Goal: Task Accomplishment & Management: Complete application form

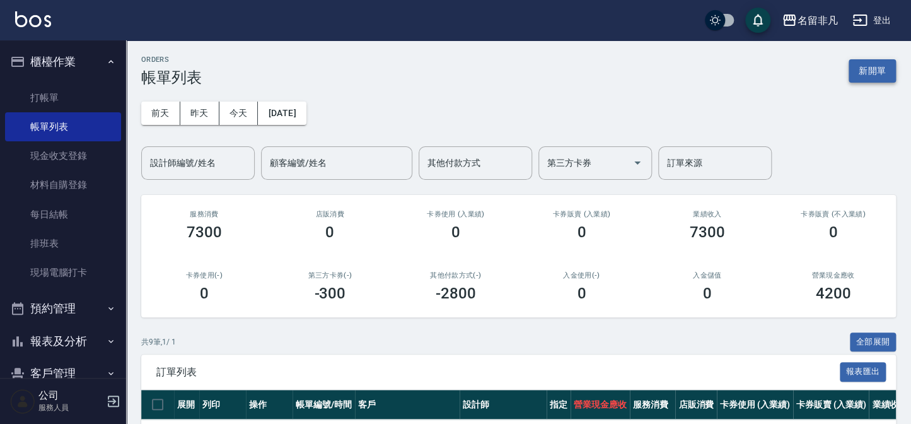
click at [855, 66] on button "新開單" at bounding box center [871, 70] width 47 height 23
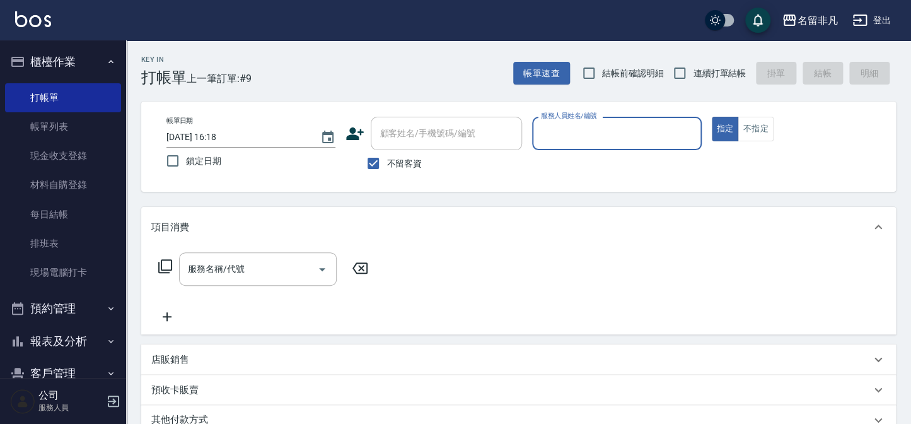
click at [557, 122] on input "服務人員姓名/編號" at bounding box center [617, 133] width 158 height 22
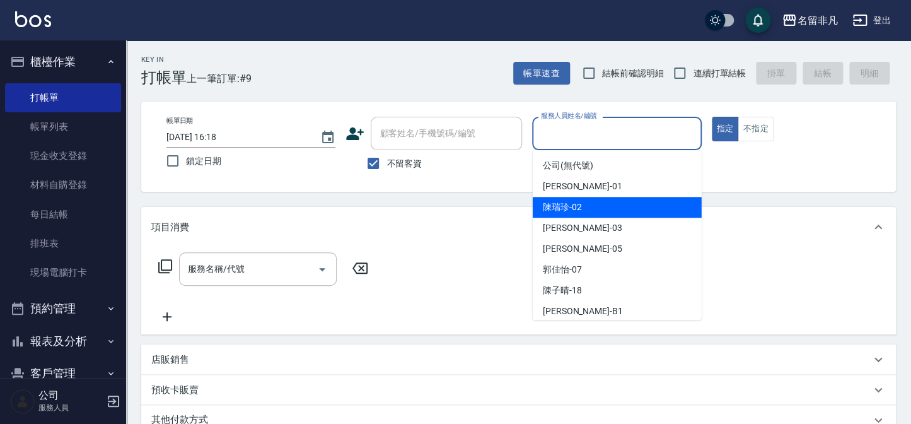
click at [551, 200] on span "陳瑞珍 -02" at bounding box center [562, 206] width 39 height 13
type input "陳瑞珍-02"
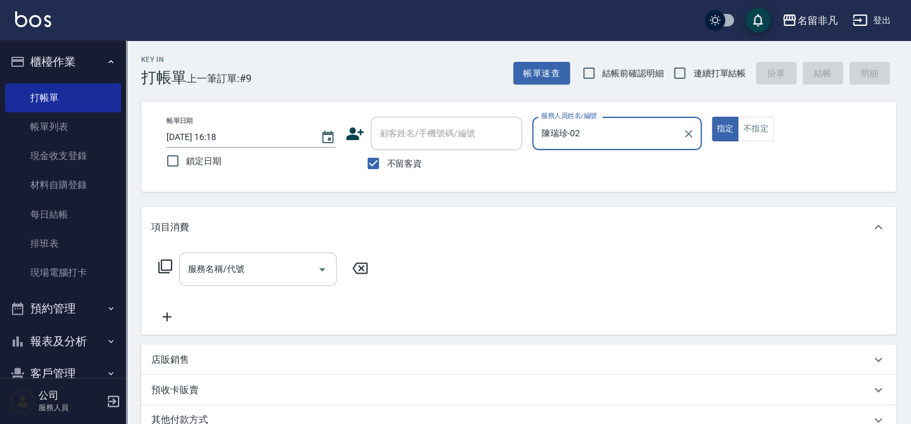
drag, startPoint x: 246, startPoint y: 269, endPoint x: 255, endPoint y: 252, distance: 18.9
click at [250, 264] on input "服務名稱/代號" at bounding box center [248, 269] width 127 height 22
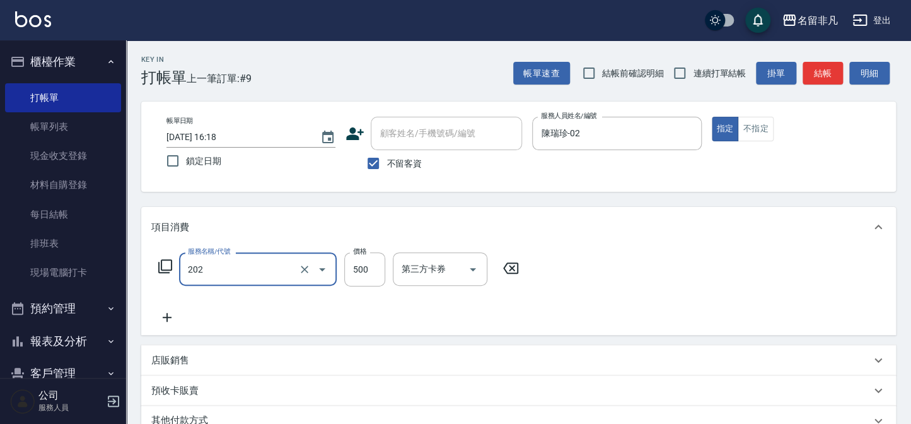
type input "剪髮(202)"
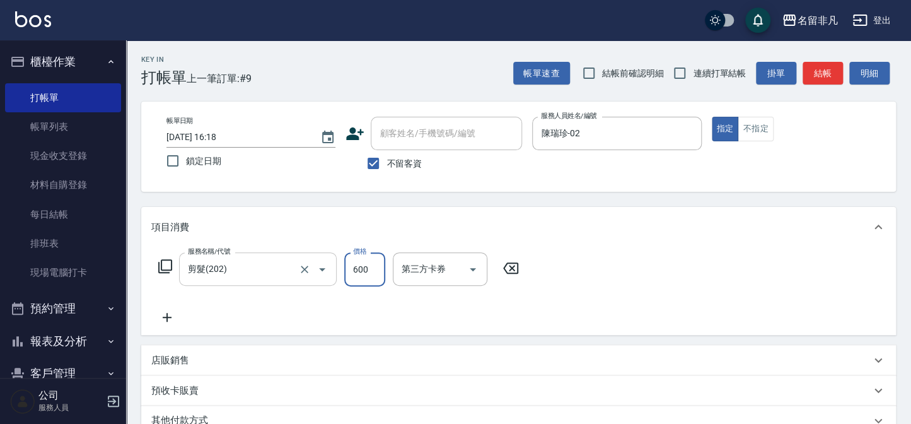
type input "600"
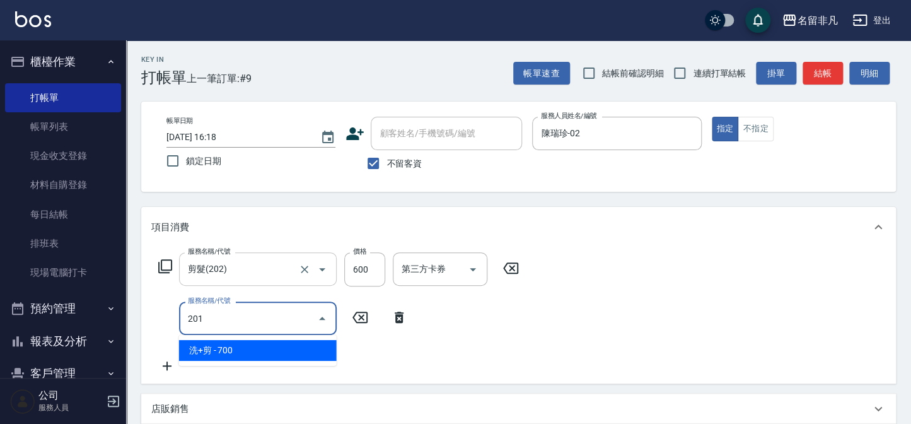
type input "洗+剪(201)"
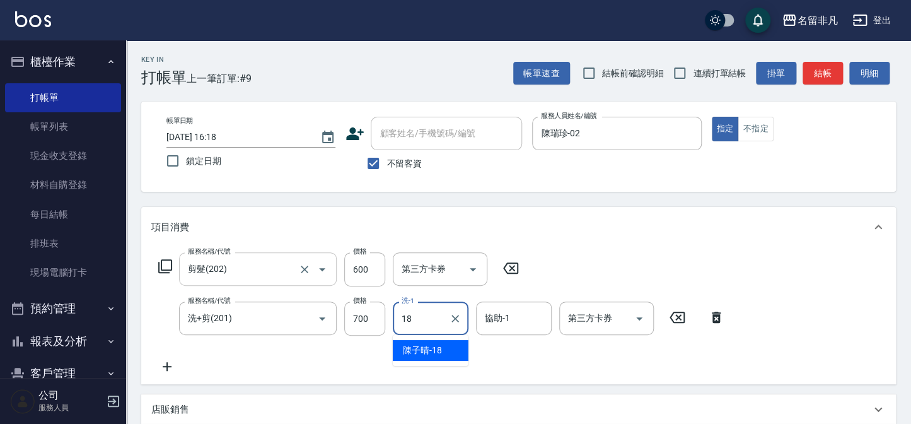
type input "陳子晴-18"
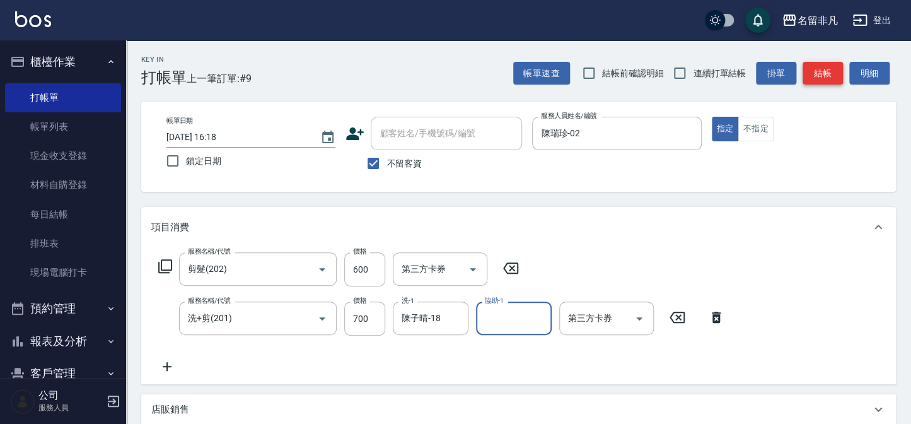
click at [811, 64] on button "結帳" at bounding box center [822, 73] width 40 height 23
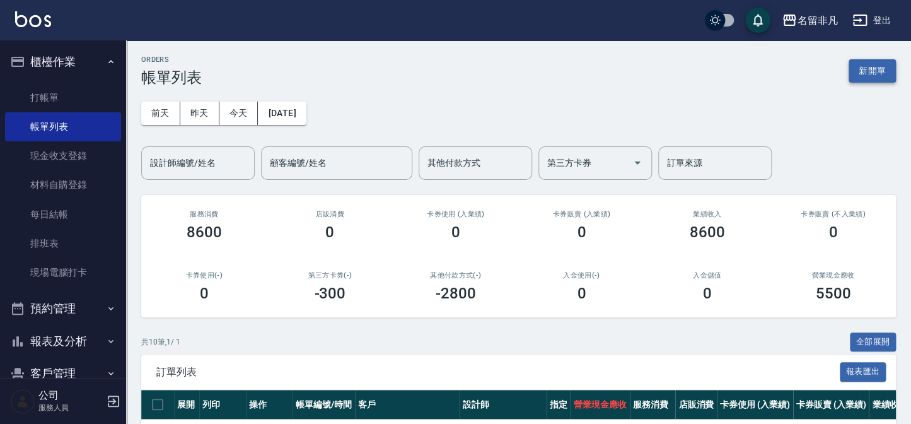
click at [885, 74] on button "新開單" at bounding box center [871, 70] width 47 height 23
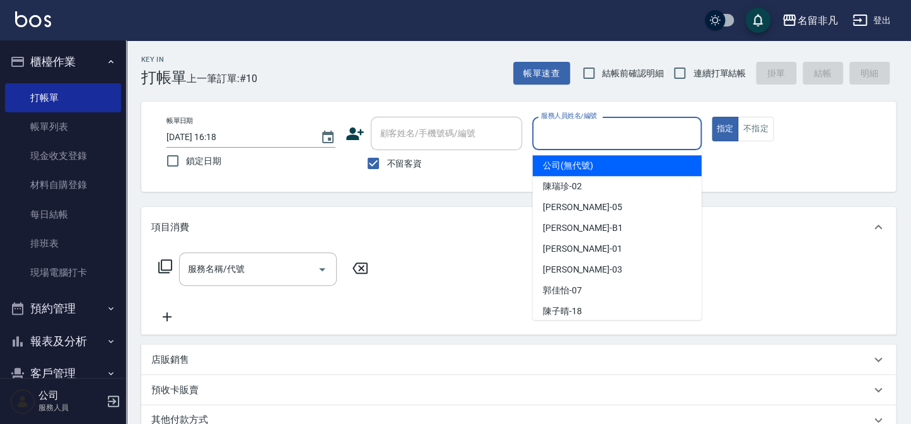
click at [651, 122] on input "服務人員姓名/編號" at bounding box center [617, 133] width 158 height 22
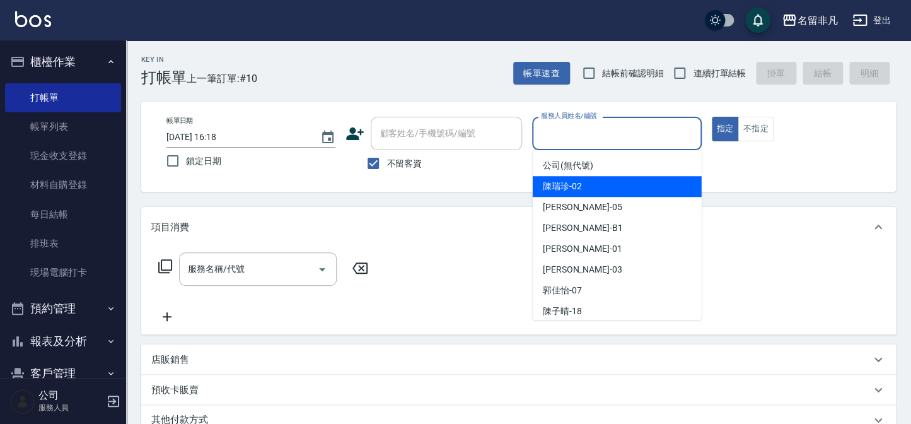
click at [606, 188] on div "陳瑞珍 -02" at bounding box center [617, 186] width 169 height 21
type input "陳瑞珍-02"
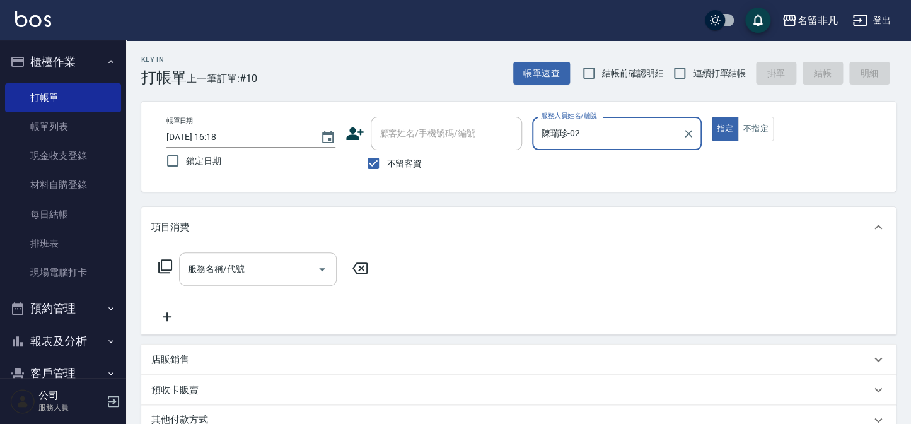
click at [280, 268] on input "服務名稱/代號" at bounding box center [248, 269] width 127 height 22
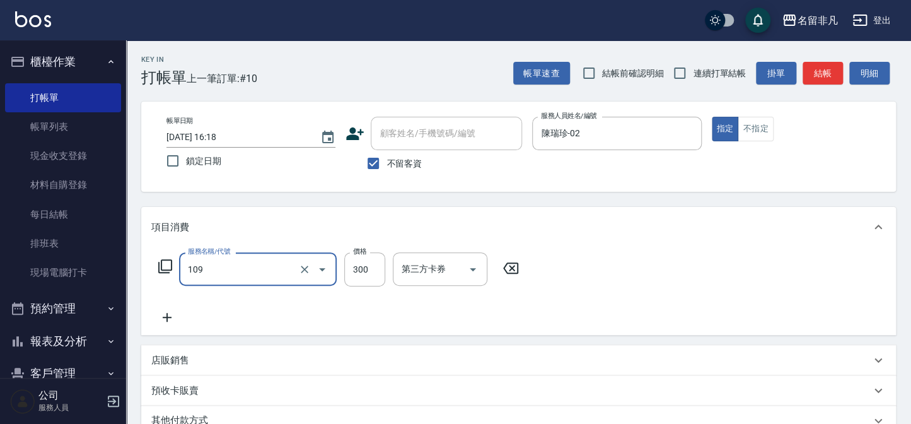
type input "洗髮卷(109)"
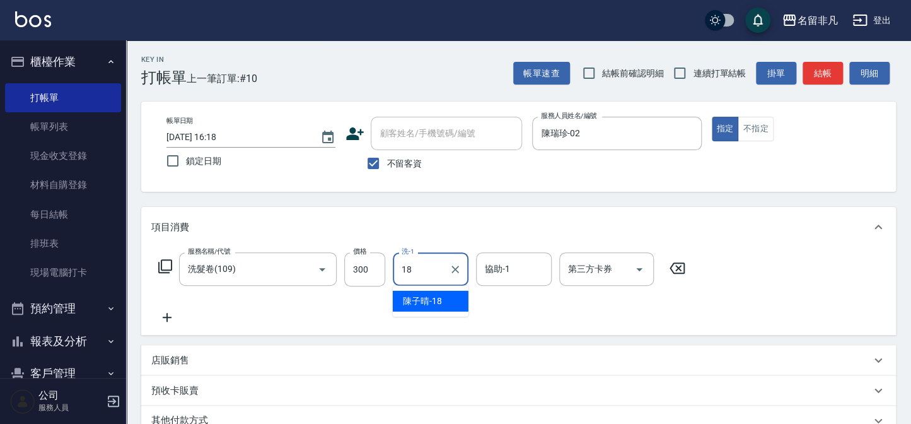
type input "陳子晴-18"
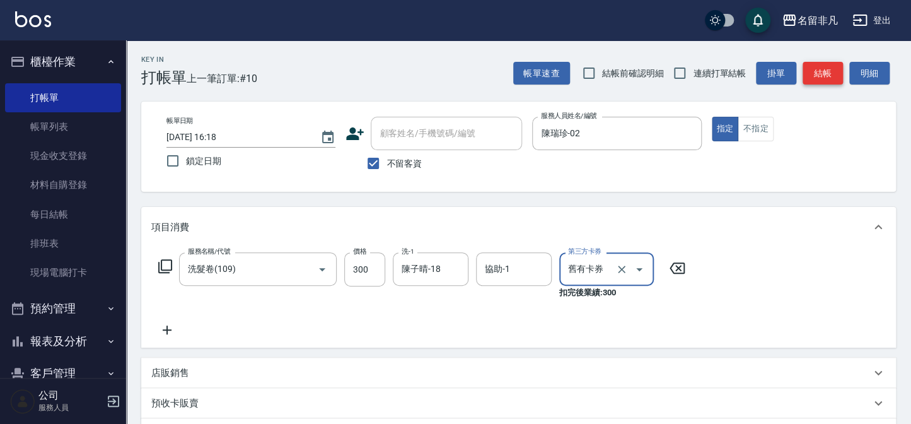
type input "舊有卡券"
click at [818, 70] on button "結帳" at bounding box center [822, 73] width 40 height 23
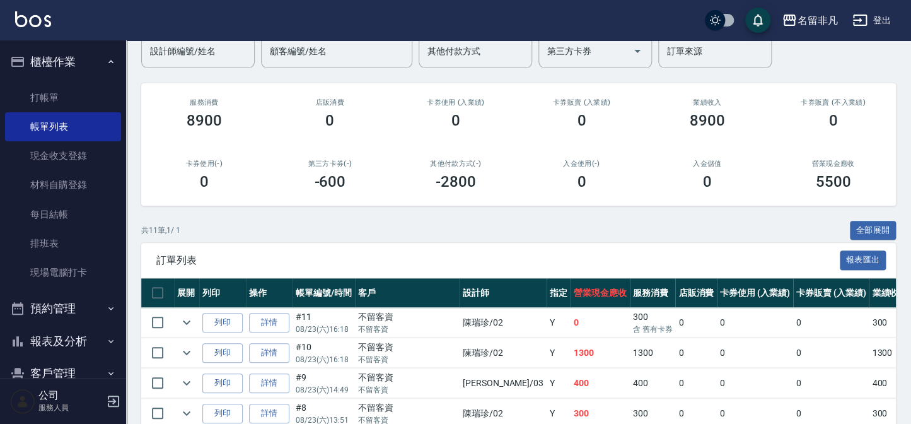
scroll to position [114, 0]
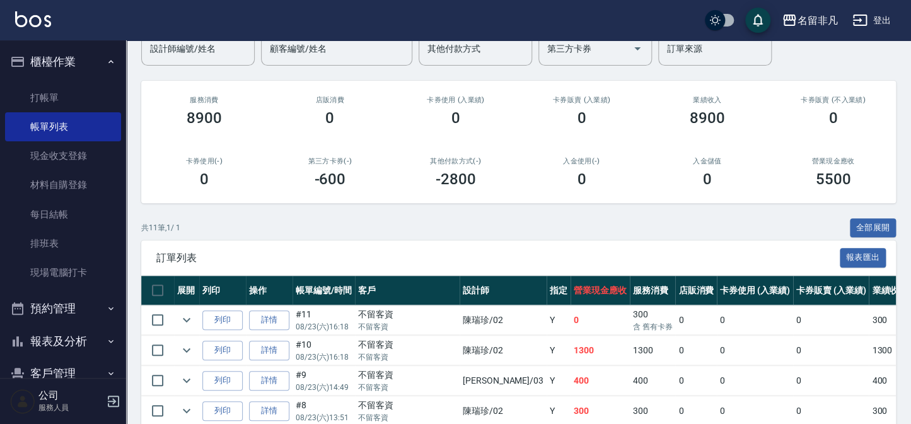
click at [66, 347] on button "報表及分析" at bounding box center [63, 341] width 116 height 33
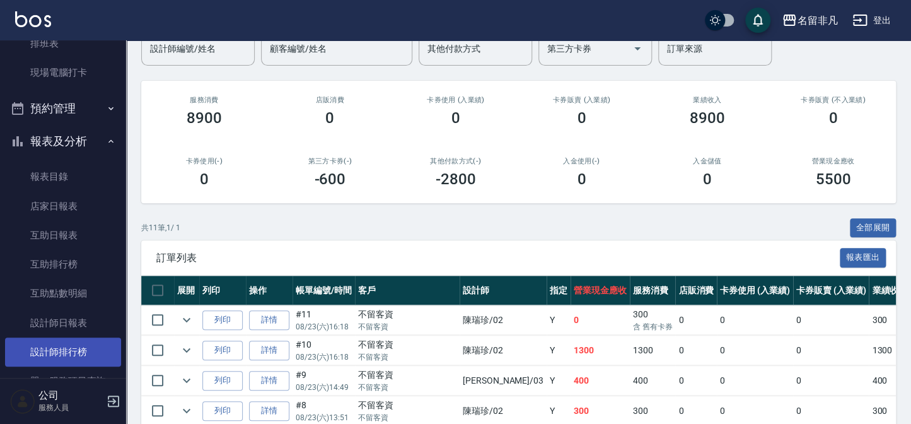
scroll to position [229, 0]
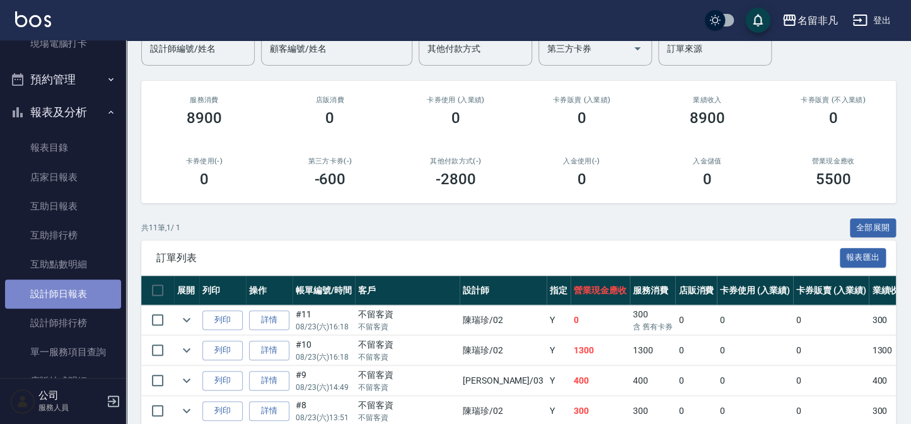
click at [91, 304] on link "設計師日報表" at bounding box center [63, 293] width 116 height 29
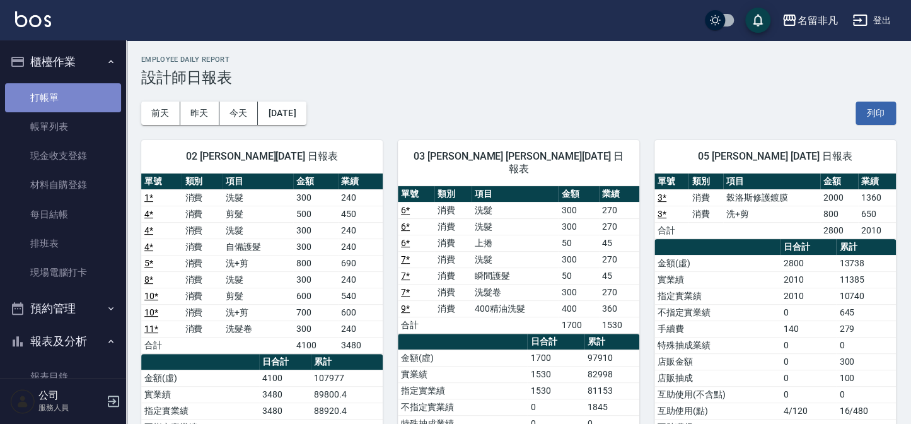
click at [64, 96] on link "打帳單" at bounding box center [63, 97] width 116 height 29
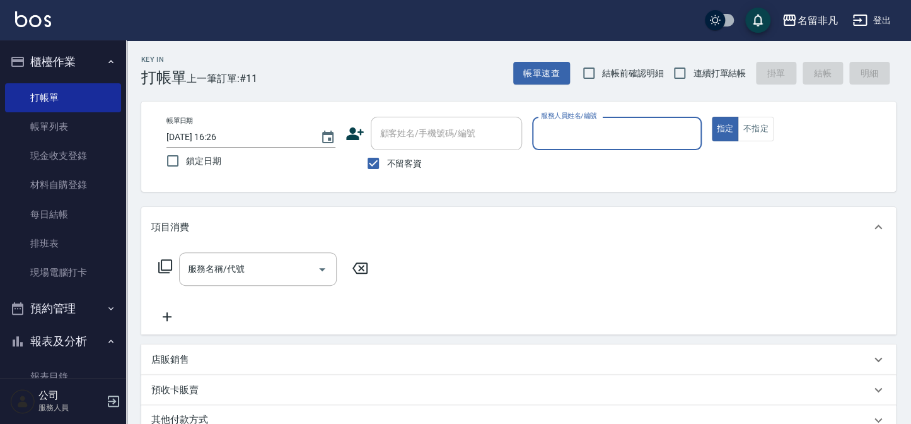
click at [393, 164] on span "不留客資" at bounding box center [403, 163] width 35 height 13
click at [386, 164] on input "不留客資" at bounding box center [373, 163] width 26 height 26
checkbox input "false"
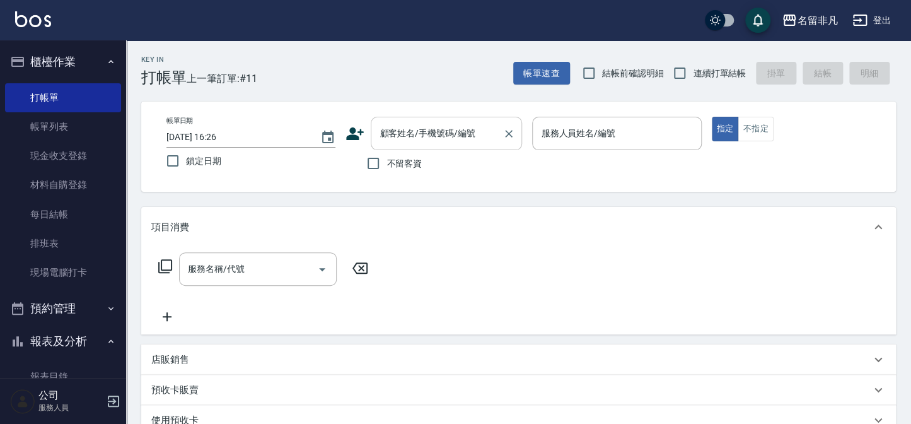
click at [410, 139] on input "顧客姓名/手機號碼/編號" at bounding box center [436, 133] width 121 height 22
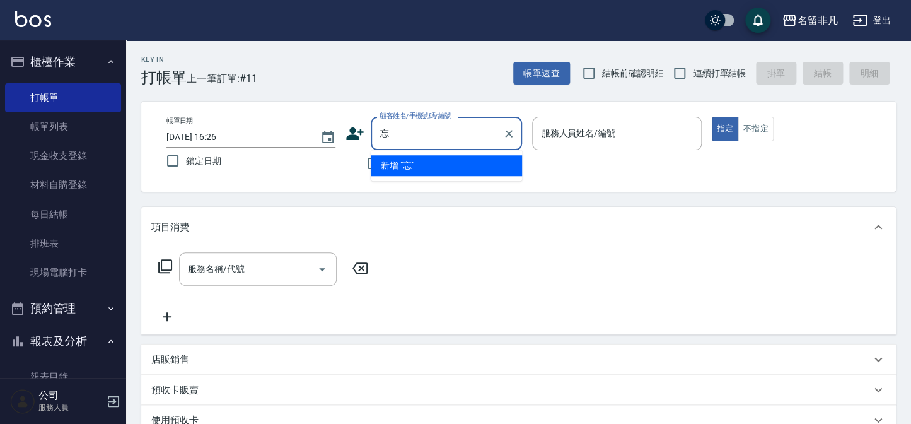
type input "朢"
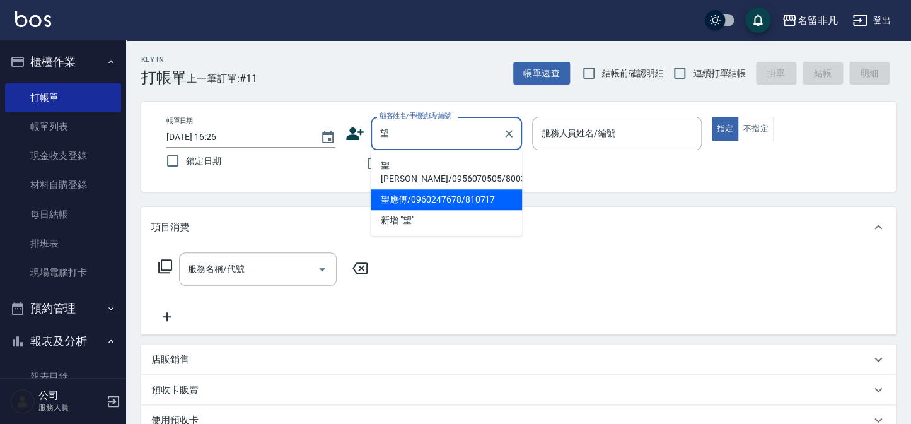
click at [380, 189] on li "望應傅/0960247678/810717" at bounding box center [446, 199] width 151 height 21
type input "望應傅/0960247678/810717"
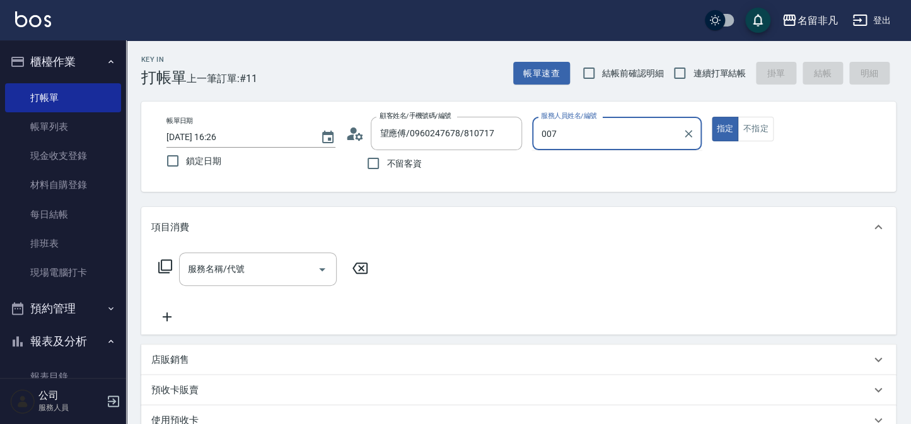
type input "007"
click at [712, 117] on button "指定" at bounding box center [725, 129] width 27 height 25
type button "true"
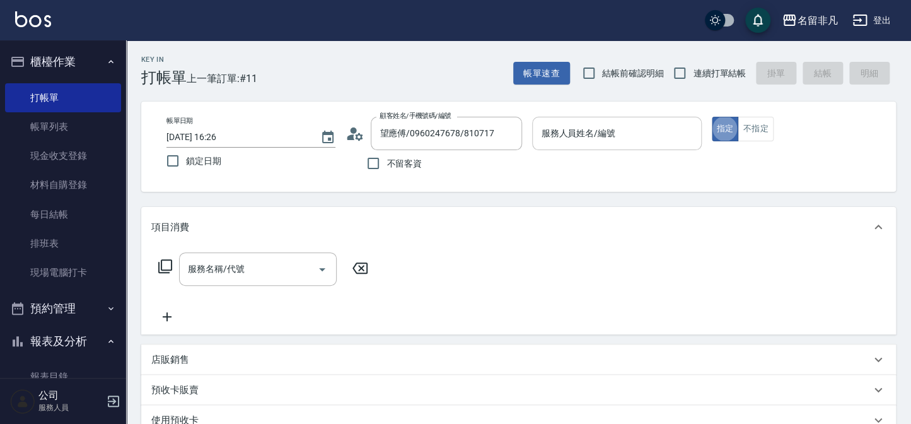
click at [562, 149] on div "服務人員姓名/編號" at bounding box center [616, 133] width 169 height 33
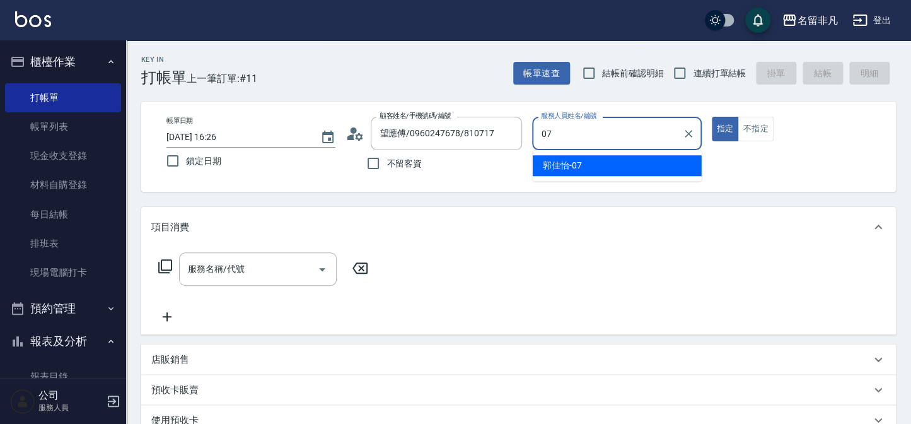
type input "[PERSON_NAME]-07"
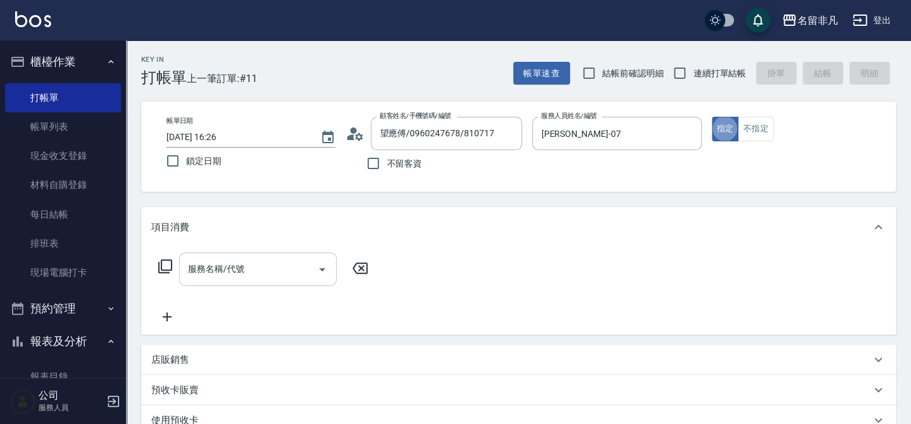
click at [270, 261] on input "服務名稱/代號" at bounding box center [248, 269] width 127 height 22
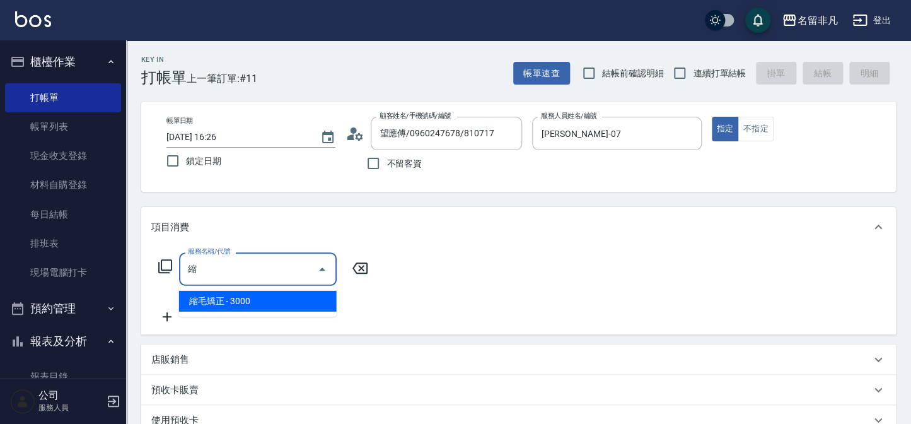
click at [257, 293] on span "縮毛矯正 - 3000" at bounding box center [258, 301] width 158 height 21
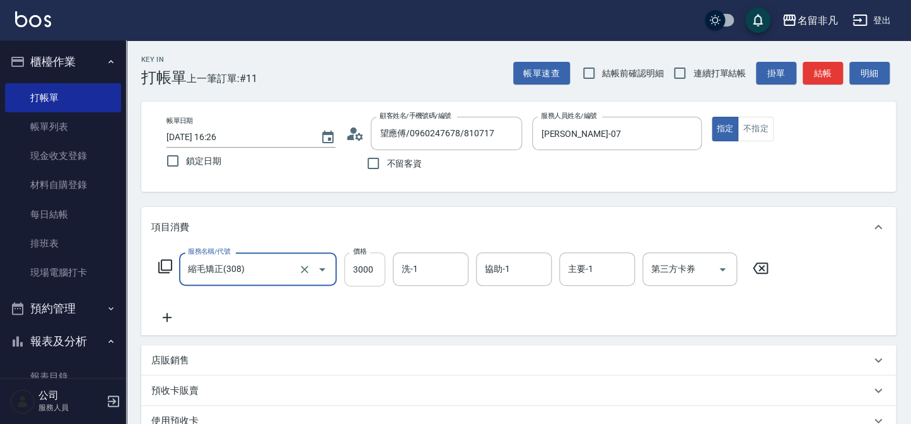
type input "縮毛矯正(308)"
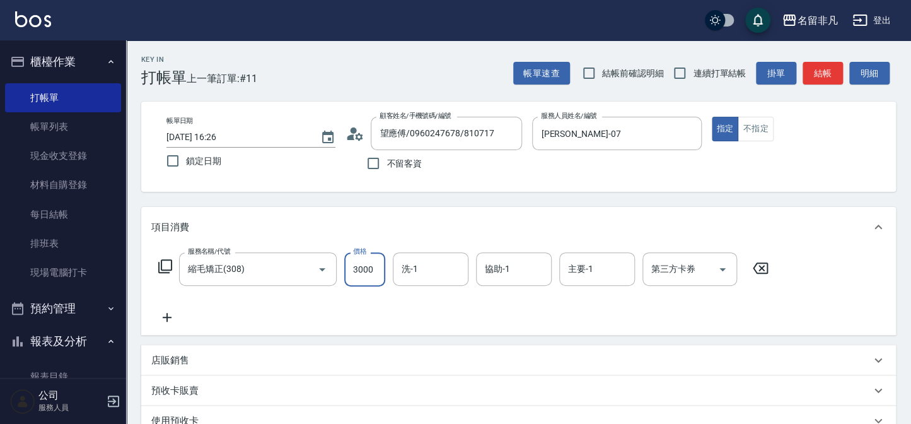
click at [383, 273] on input "3000" at bounding box center [364, 269] width 41 height 34
click at [374, 277] on input "150" at bounding box center [364, 269] width 41 height 34
type input "1500"
click at [462, 246] on div "項目消費" at bounding box center [518, 227] width 755 height 40
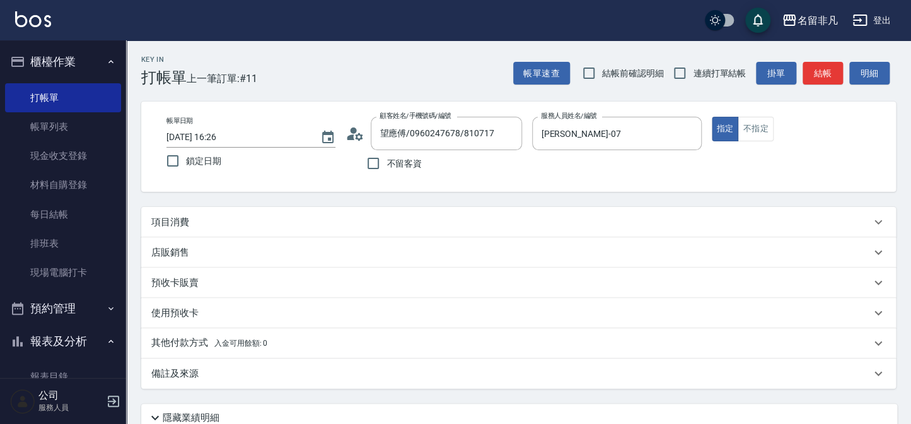
click at [459, 258] on div "店販銷售" at bounding box center [518, 252] width 755 height 30
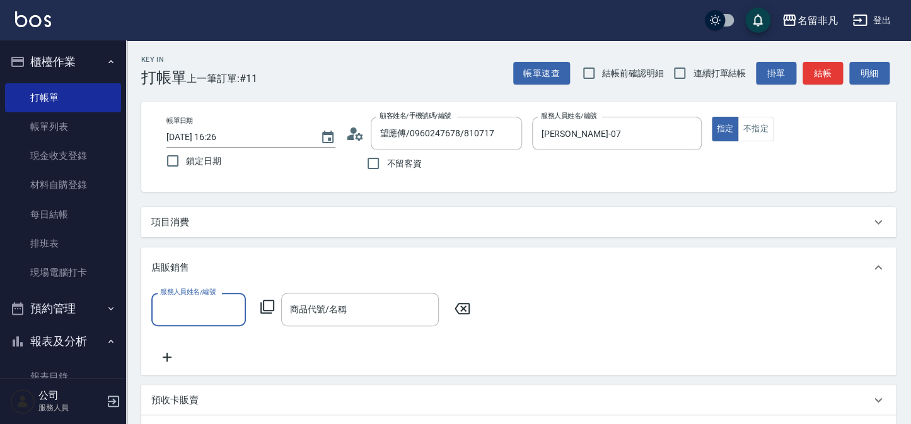
click at [447, 268] on div "店販銷售" at bounding box center [510, 267] width 719 height 13
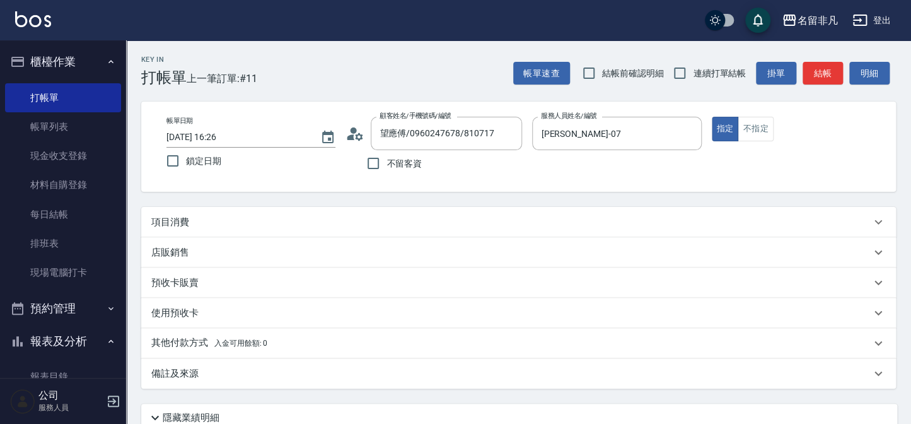
click at [436, 227] on div "項目消費" at bounding box center [510, 222] width 719 height 13
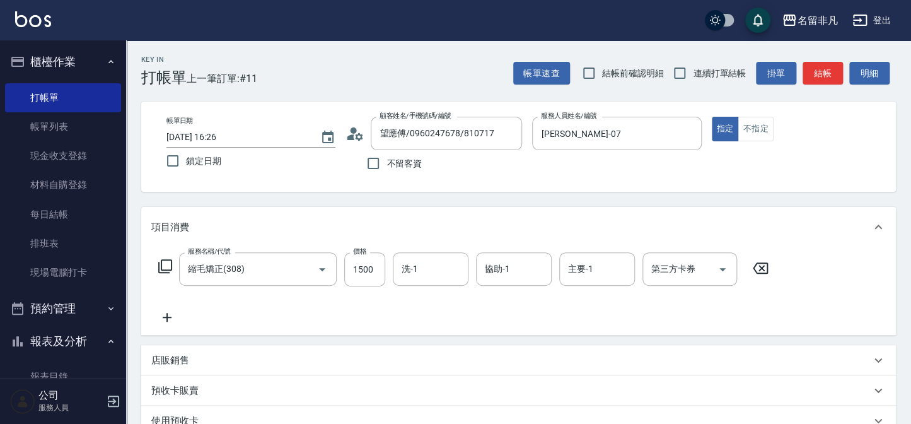
click at [766, 275] on icon at bounding box center [760, 267] width 32 height 15
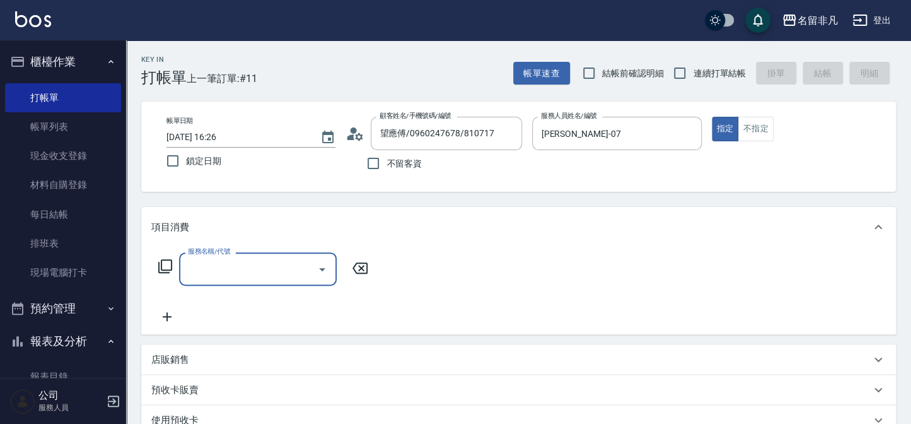
click at [254, 270] on input "服務名稱/代號" at bounding box center [248, 269] width 127 height 22
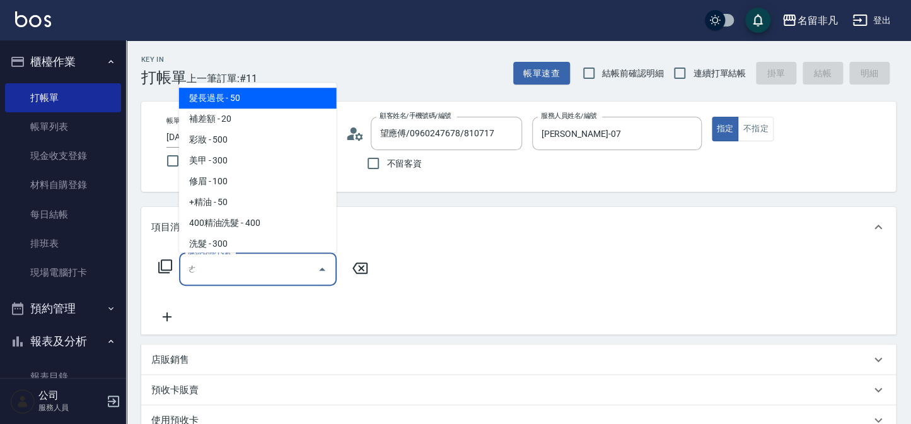
type input "ㄤ"
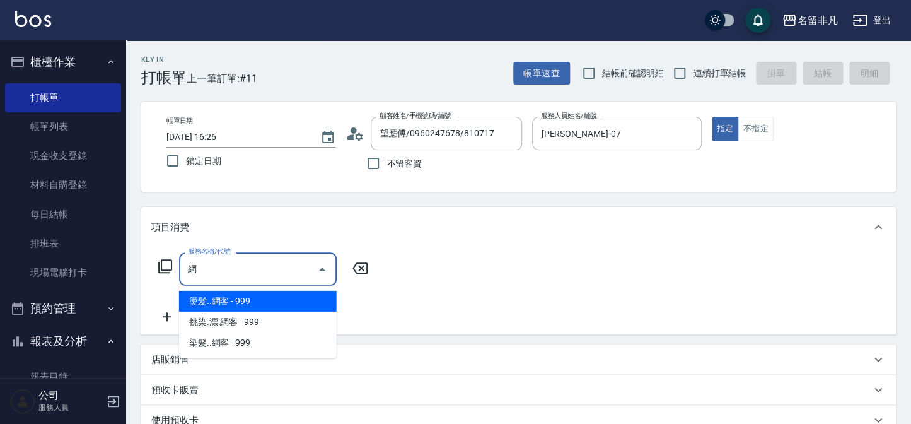
click at [256, 296] on span "燙髮..網客 - 999" at bounding box center [258, 301] width 158 height 21
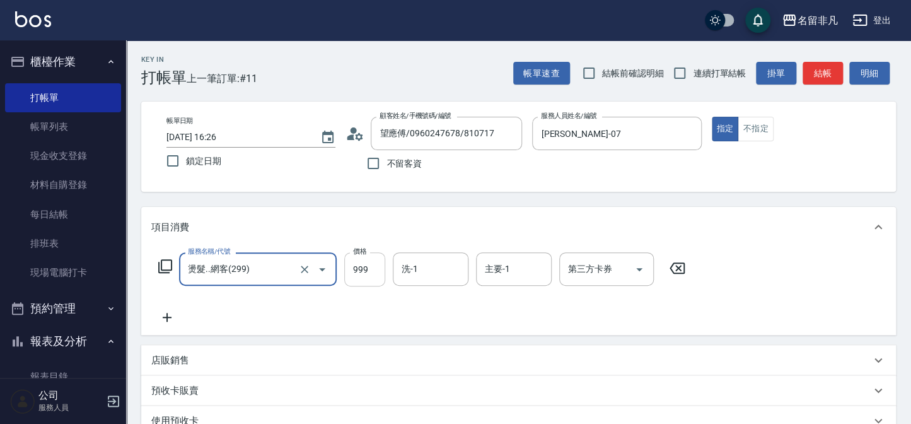
type input "燙髮..網客(299)"
click at [354, 270] on input "999" at bounding box center [364, 269] width 41 height 34
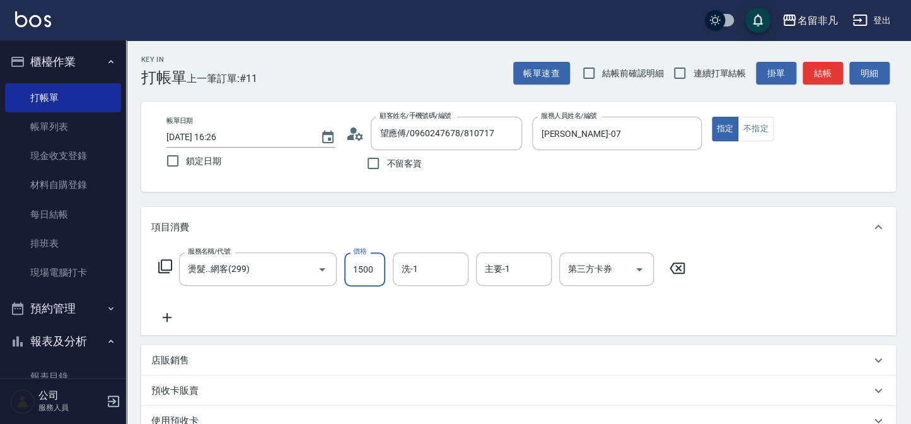
type input "1500"
click at [453, 277] on input "洗-1" at bounding box center [430, 269] width 64 height 22
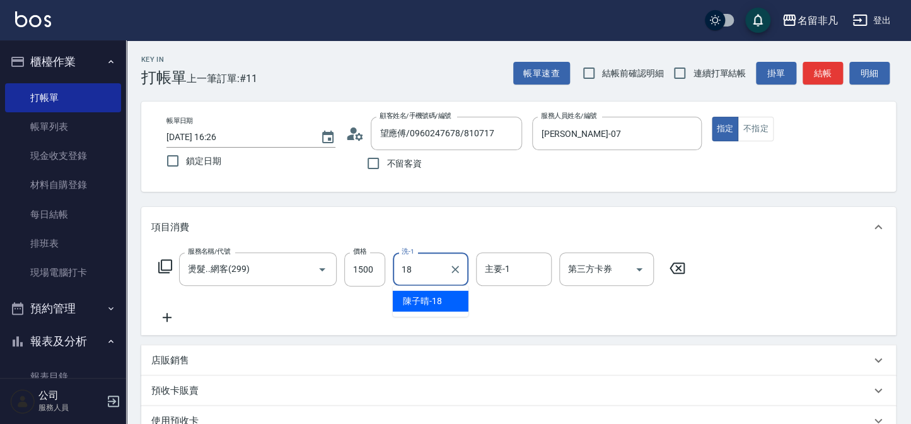
type input "陳子晴-18"
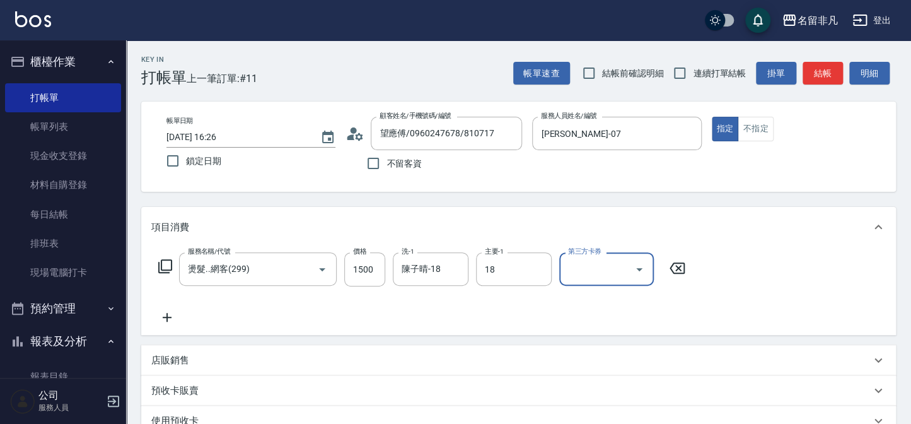
type input "陳子晴-18"
click at [166, 311] on icon at bounding box center [167, 317] width 32 height 15
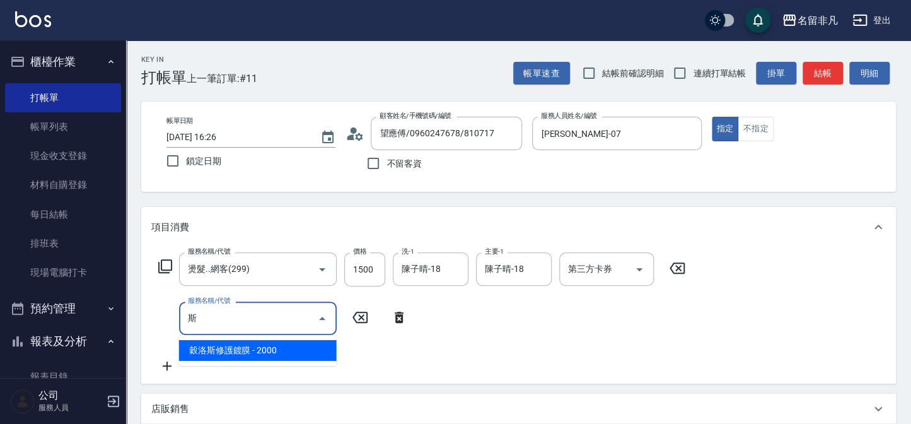
type input "思"
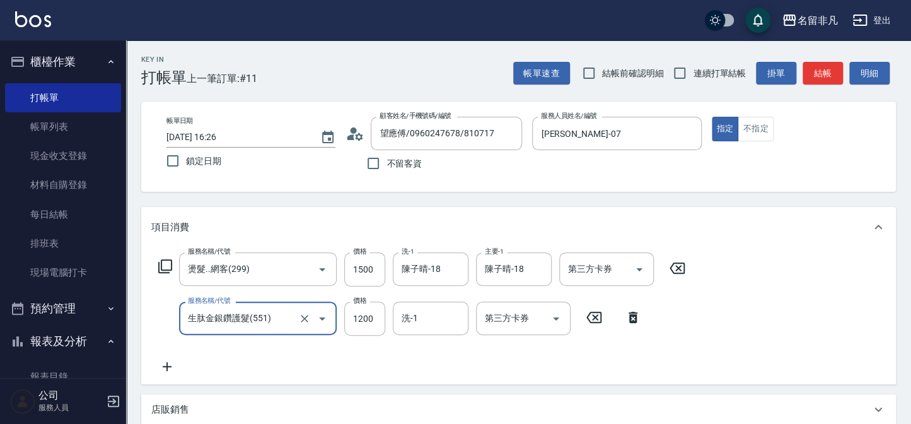
type input "生肽金銀鑽護髮(551)"
click at [446, 318] on input "洗-1" at bounding box center [430, 318] width 64 height 22
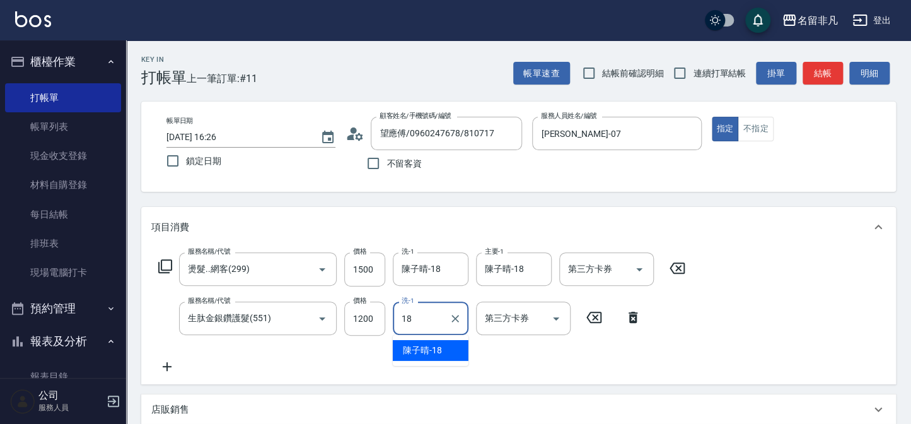
type input "陳子晴-18"
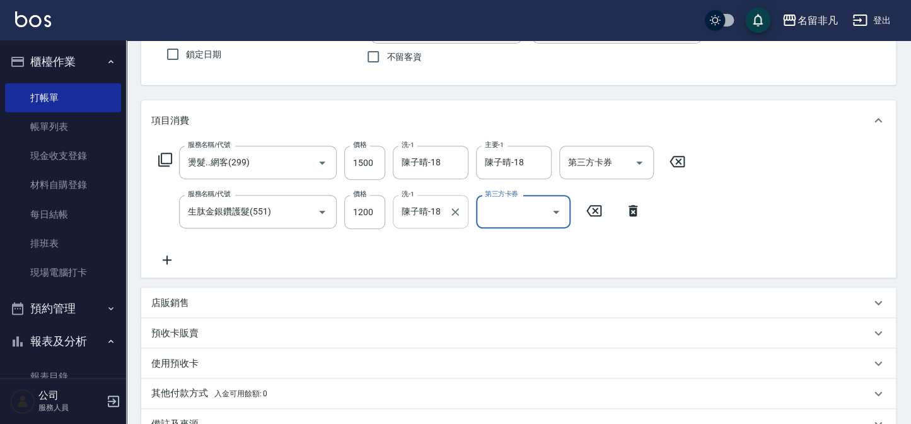
scroll to position [114, 0]
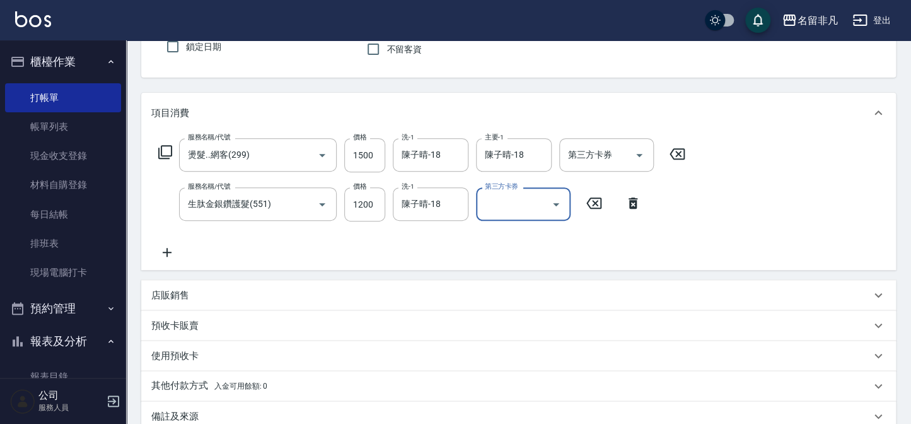
click at [211, 289] on div "店販銷售" at bounding box center [510, 295] width 719 height 13
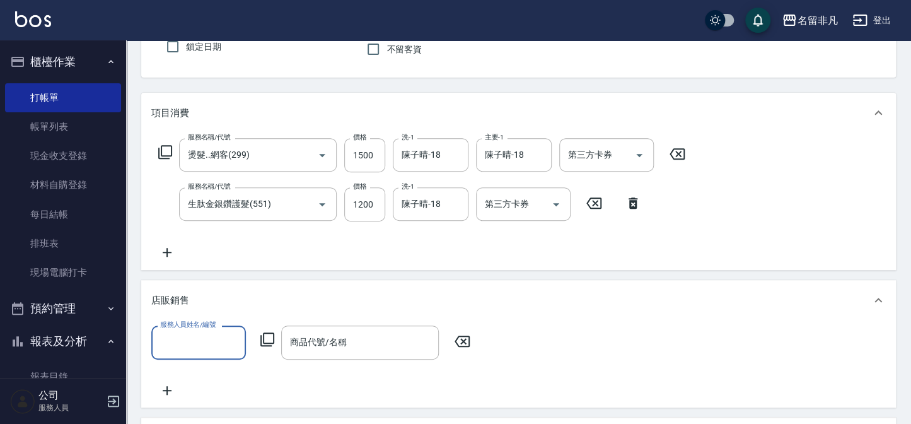
scroll to position [0, 0]
type input "[PERSON_NAME]-07"
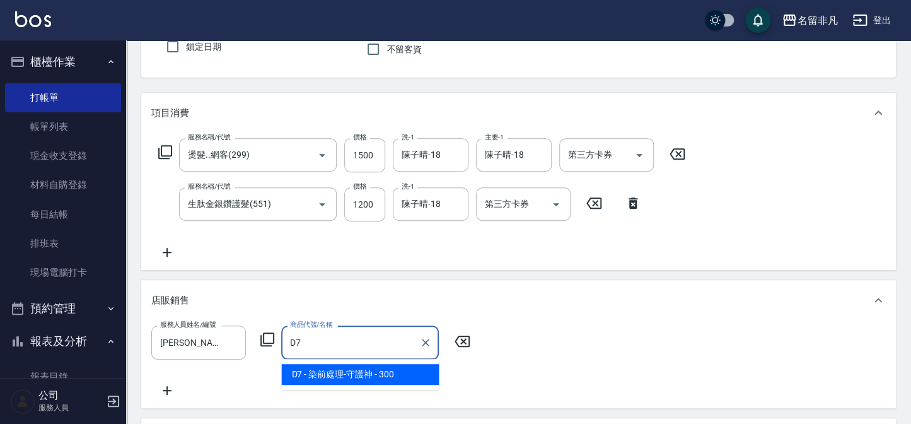
type input "染前處理-守護神"
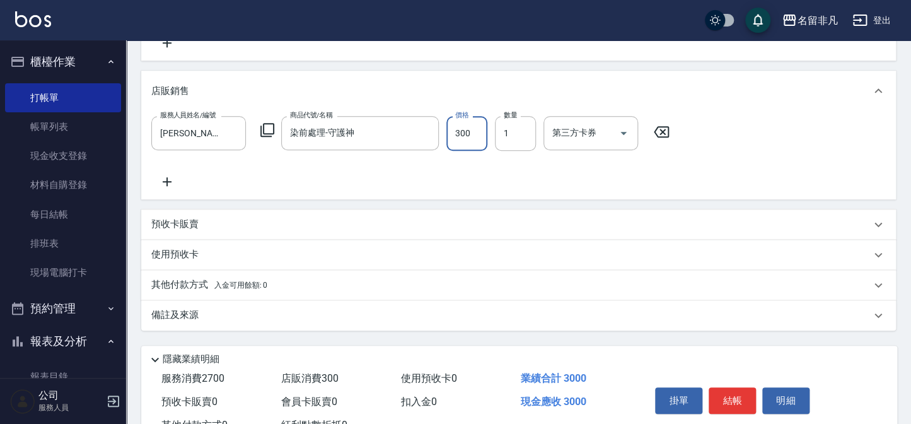
scroll to position [369, 0]
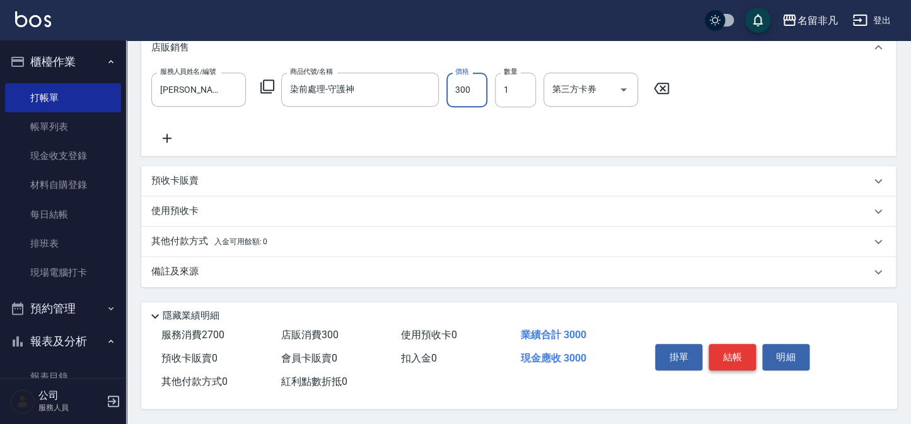
click at [729, 361] on button "結帳" at bounding box center [732, 357] width 47 height 26
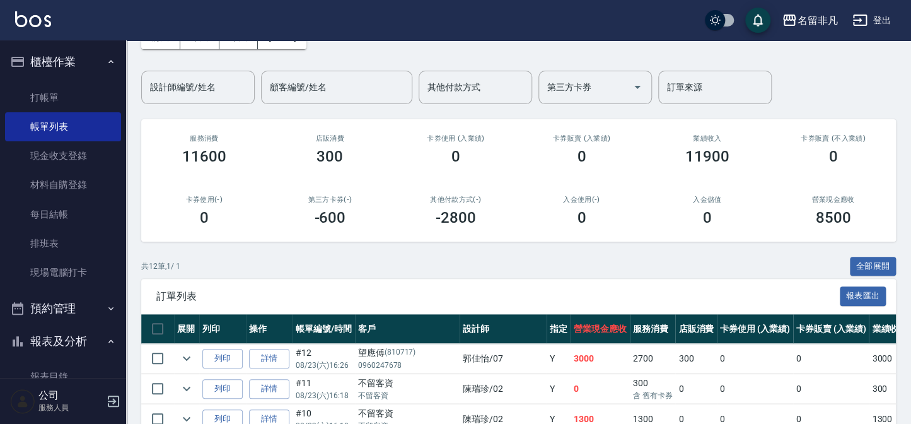
scroll to position [114, 0]
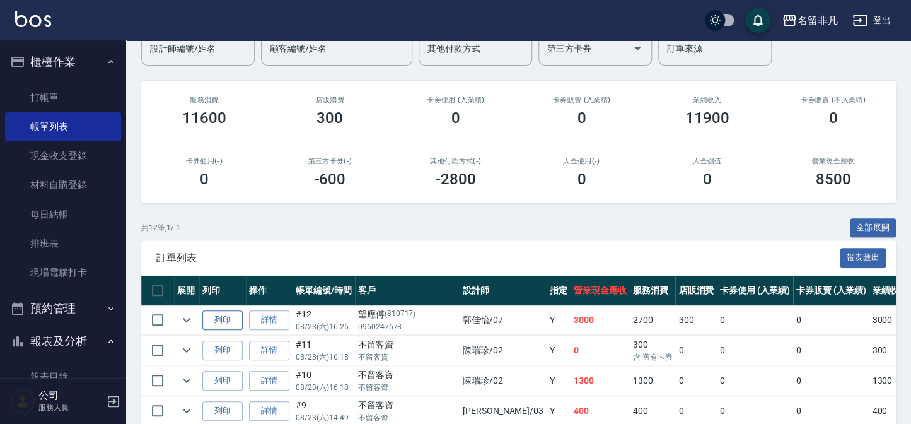
click at [217, 318] on button "列印" at bounding box center [222, 320] width 40 height 20
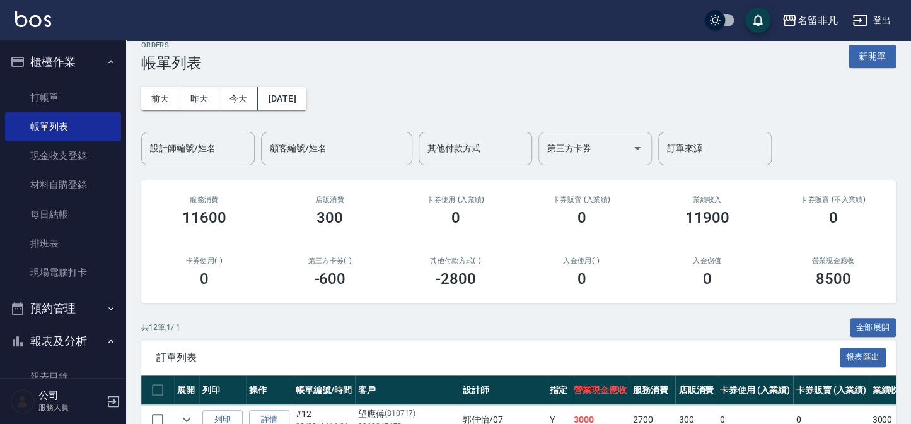
scroll to position [0, 0]
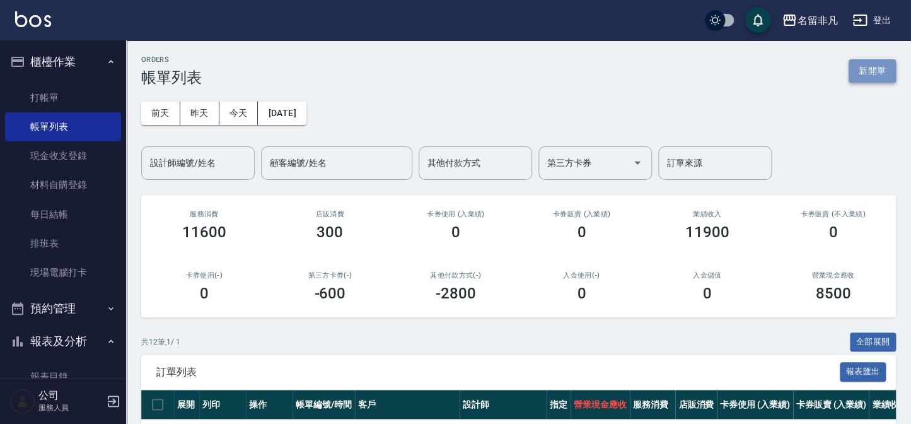
click at [852, 75] on button "新開單" at bounding box center [871, 70] width 47 height 23
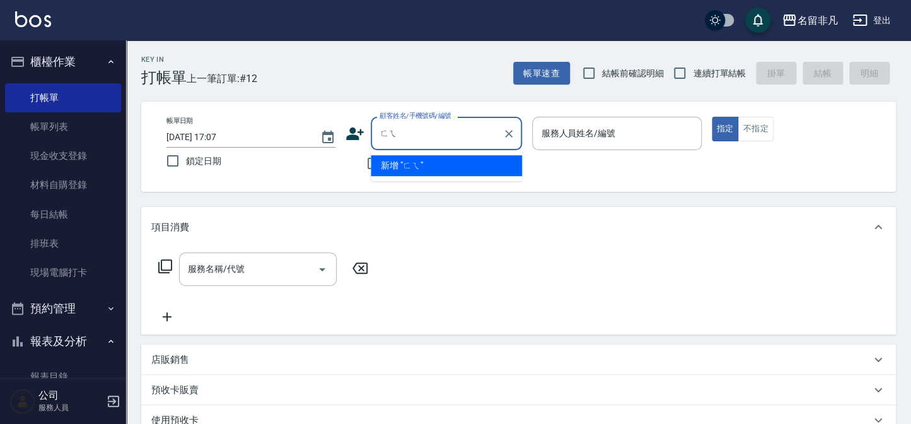
type input "肥"
type input "雷"
click at [712, 117] on button "指定" at bounding box center [725, 129] width 27 height 25
type button "true"
type input "[PERSON_NAME]/0975865208/null"
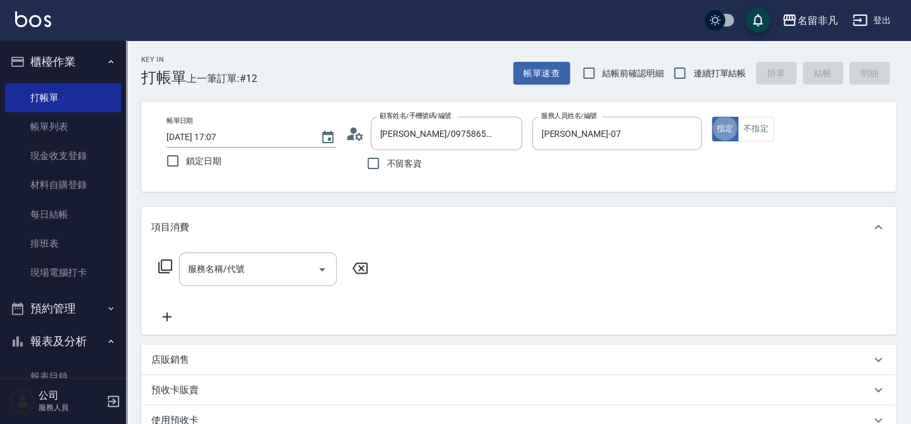
type input "[PERSON_NAME]-07"
click at [233, 285] on div "服務名稱/代號" at bounding box center [258, 268] width 158 height 33
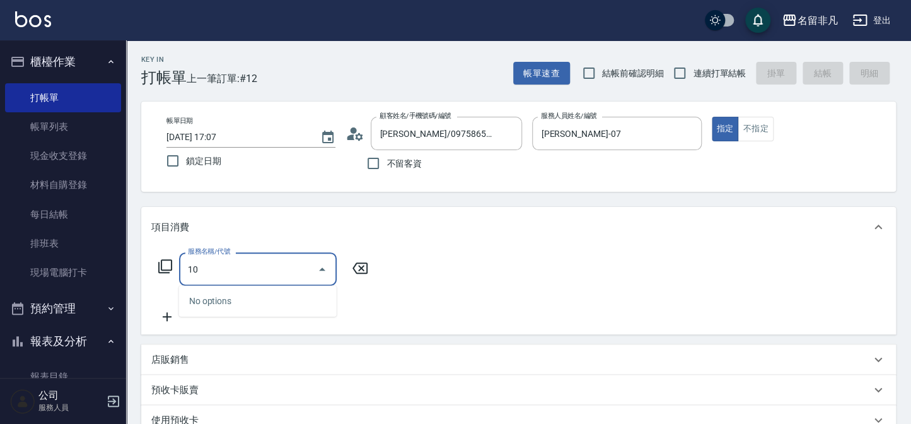
type input "1"
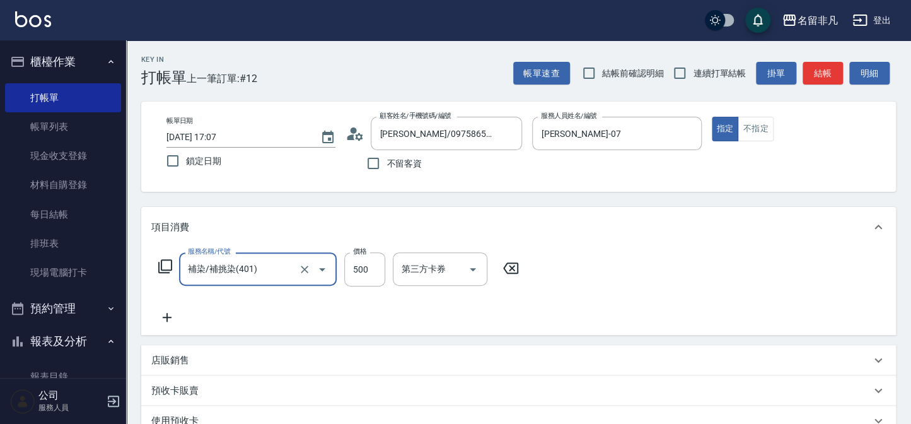
type input "補染/補挑染(401)"
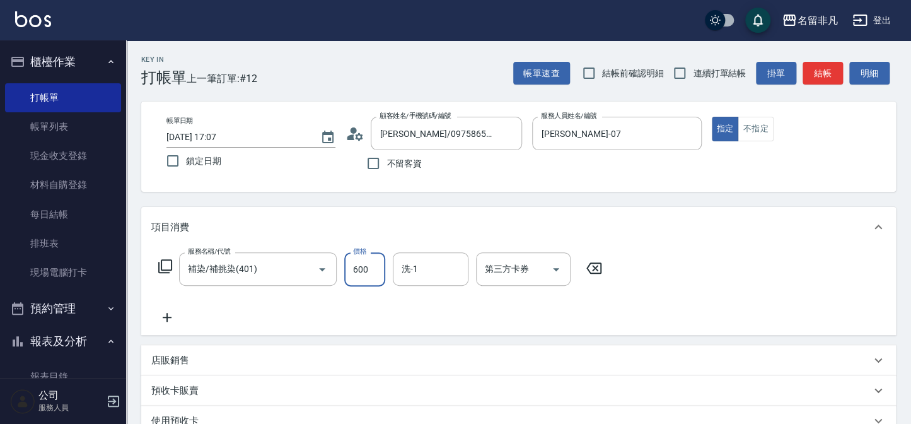
type input "600"
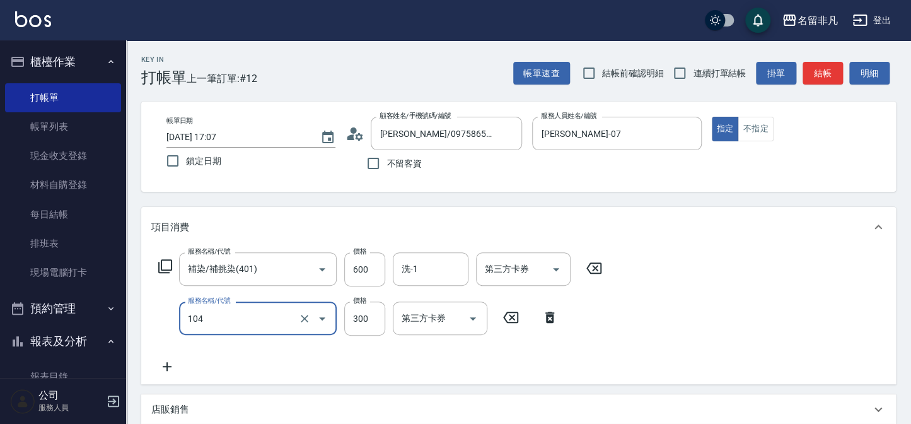
type input "洗髮(104)"
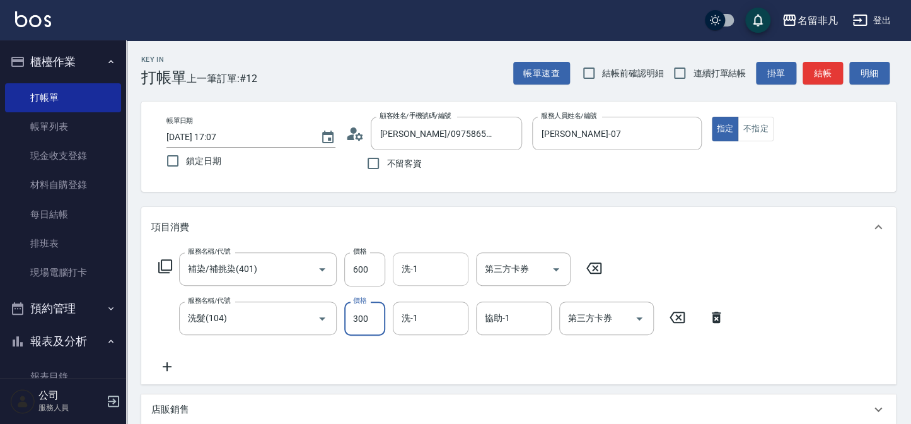
click at [422, 266] on input "洗-1" at bounding box center [430, 269] width 64 height 22
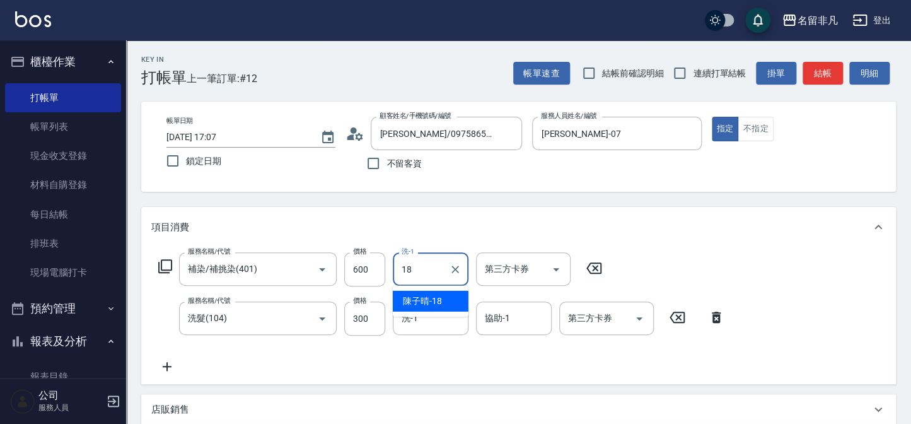
type input "陳子晴-18"
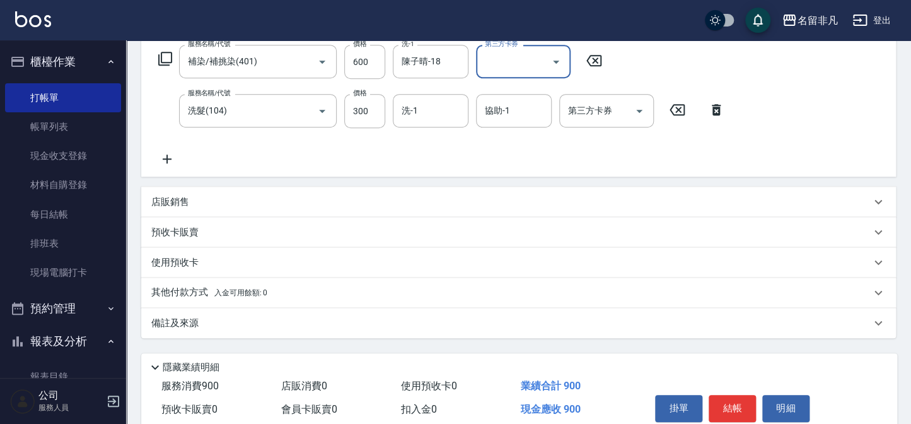
scroll to position [262, 0]
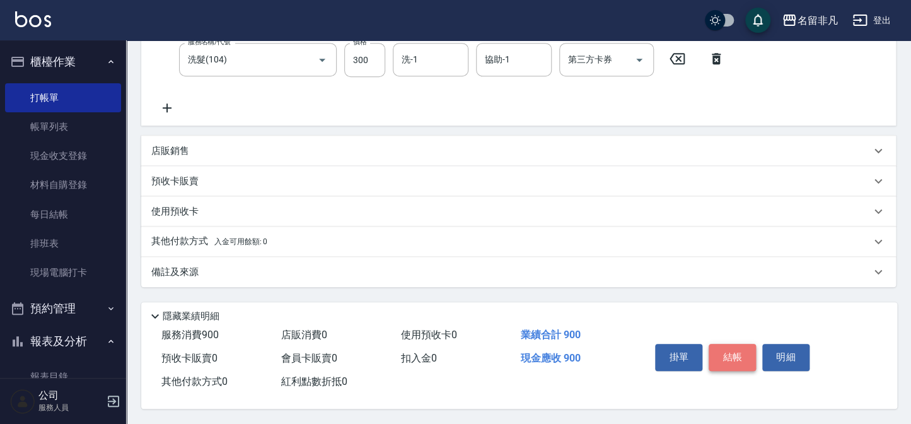
click at [748, 350] on button "結帳" at bounding box center [732, 357] width 47 height 26
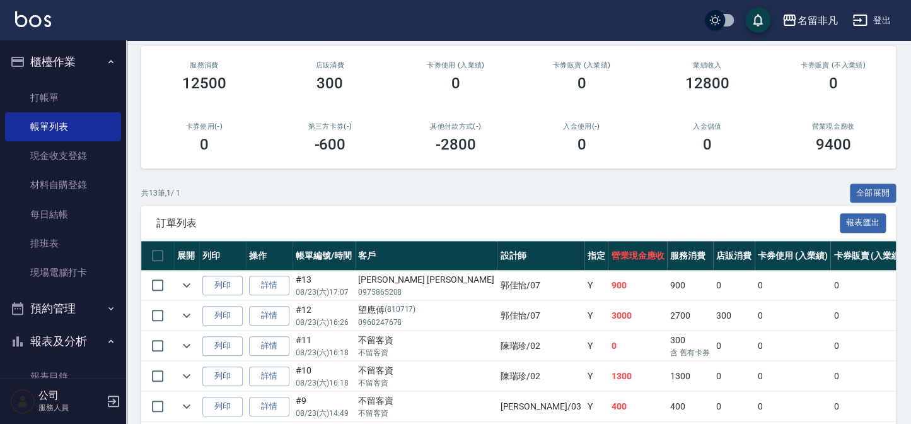
scroll to position [171, 0]
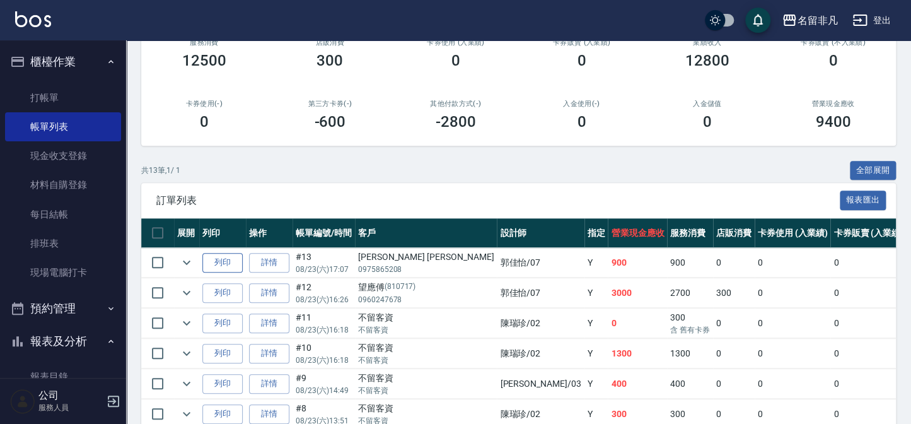
click at [234, 259] on button "列印" at bounding box center [222, 263] width 40 height 20
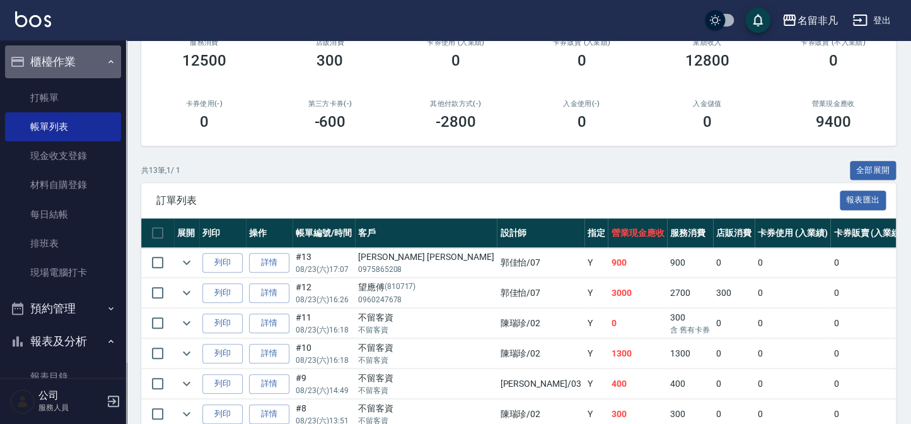
click at [88, 59] on button "櫃檯作業" at bounding box center [63, 61] width 116 height 33
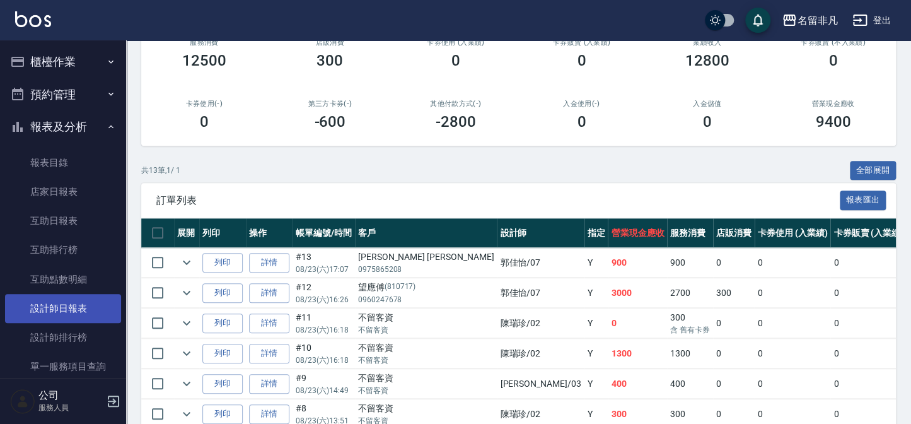
click at [78, 302] on link "設計師日報表" at bounding box center [63, 308] width 116 height 29
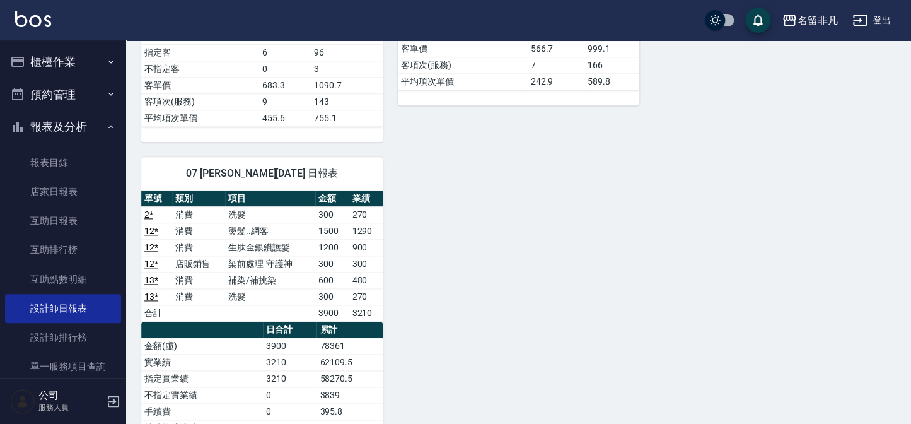
scroll to position [573, 0]
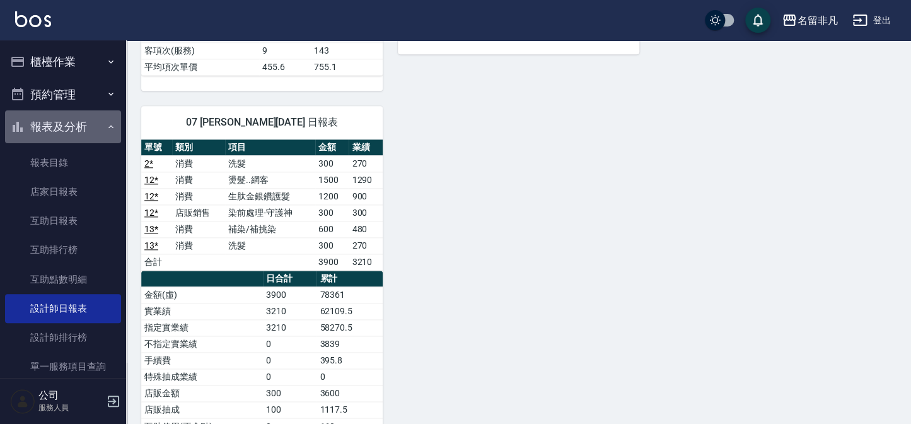
click at [85, 129] on button "報表及分析" at bounding box center [63, 126] width 116 height 33
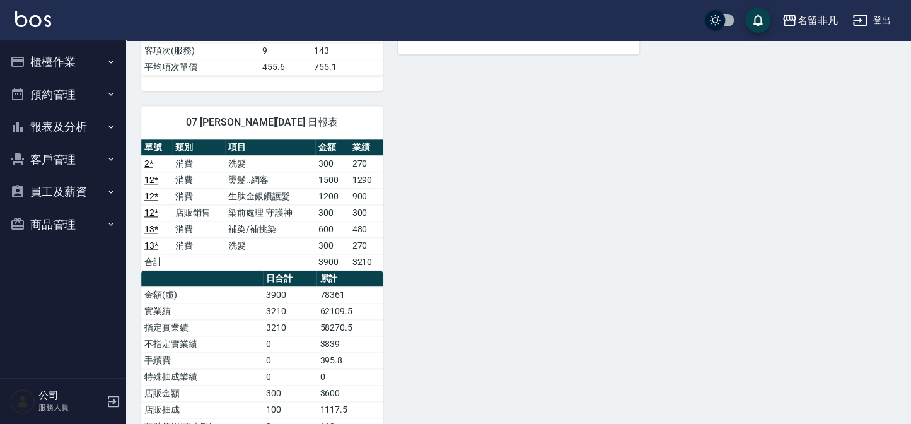
click at [95, 55] on button "櫃檯作業" at bounding box center [63, 61] width 116 height 33
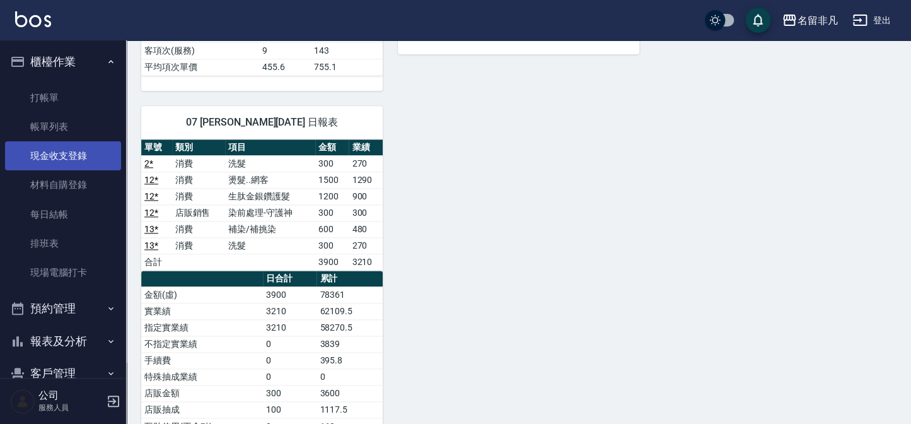
click at [95, 142] on link "現金收支登錄" at bounding box center [63, 155] width 116 height 29
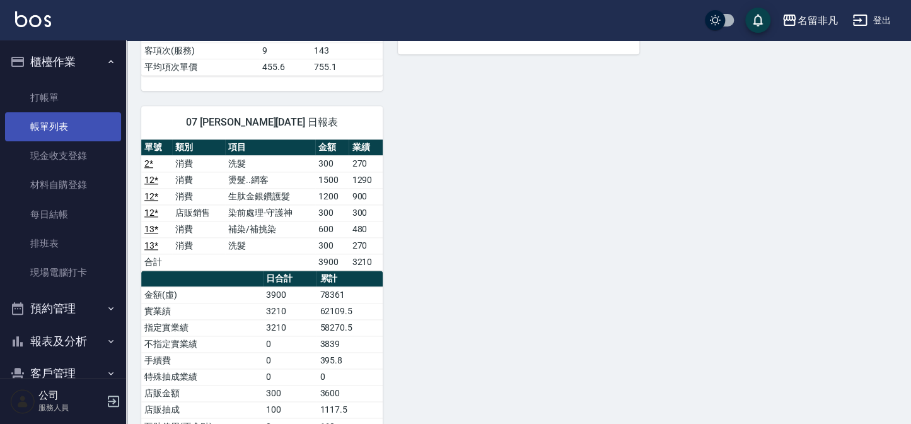
click at [95, 129] on link "帳單列表" at bounding box center [63, 126] width 116 height 29
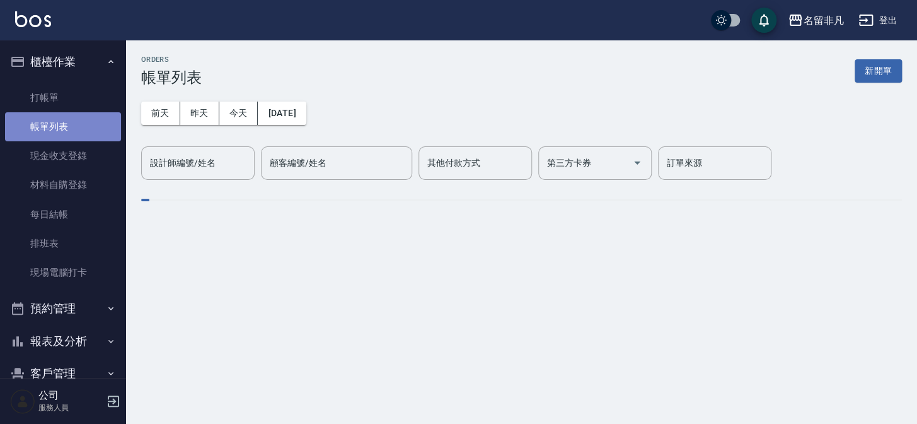
click at [96, 129] on link "帳單列表" at bounding box center [63, 126] width 116 height 29
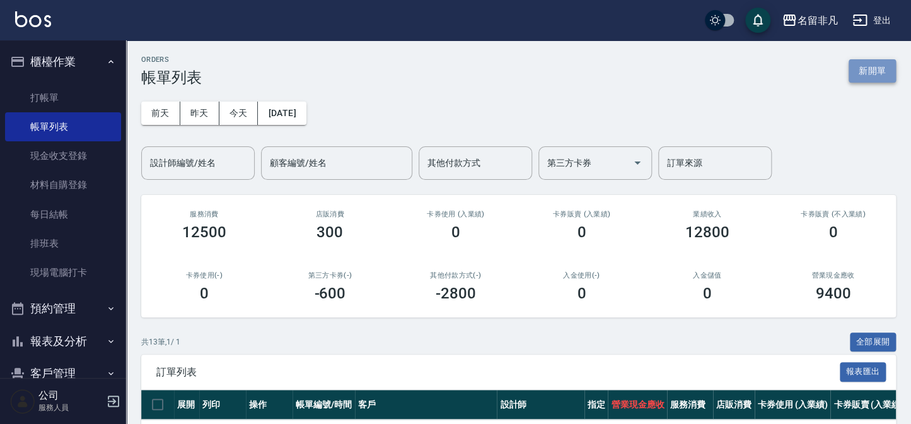
click at [875, 64] on button "新開單" at bounding box center [871, 70] width 47 height 23
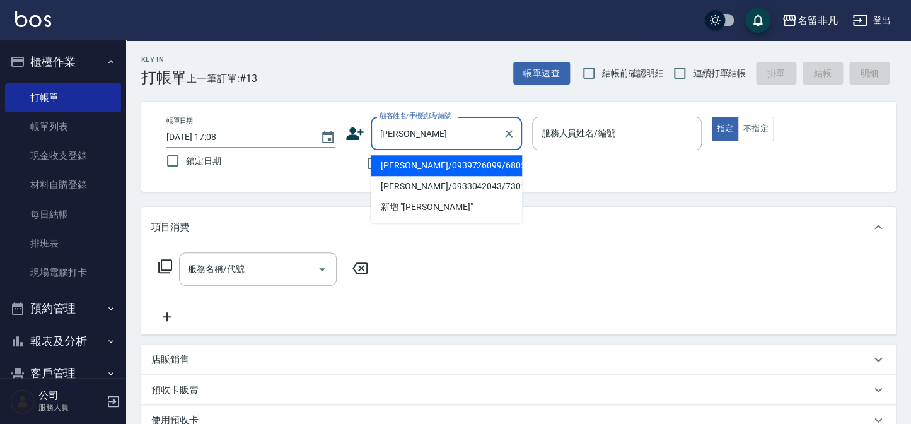
click at [444, 168] on li "[PERSON_NAME]/0939726099/680524" at bounding box center [446, 165] width 151 height 21
type input "[PERSON_NAME]/0939726099/680524"
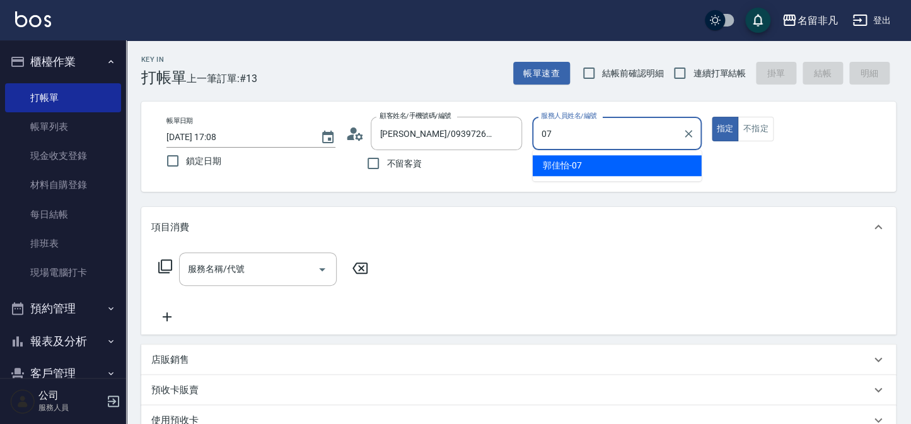
type input "[PERSON_NAME]-07"
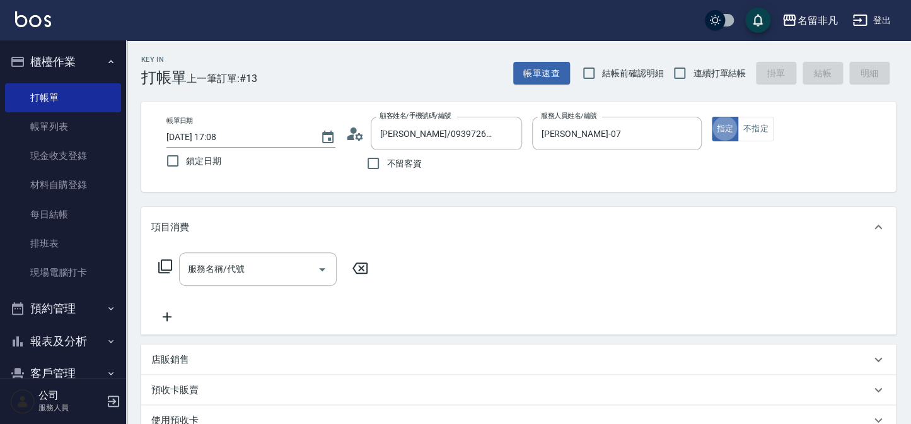
type button "true"
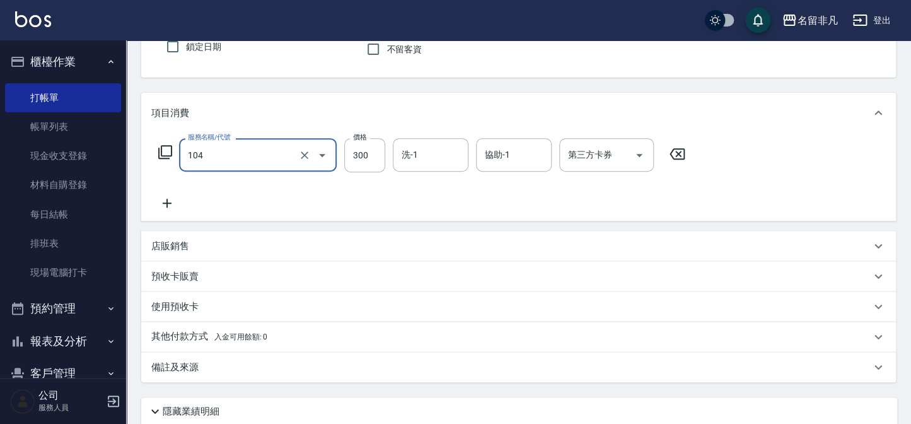
scroll to position [212, 0]
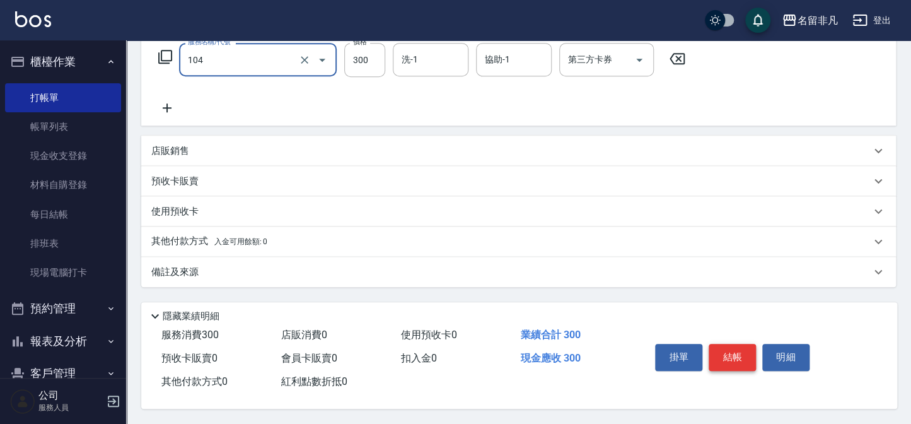
type input "洗髮(104)"
click at [752, 357] on button "結帳" at bounding box center [732, 357] width 47 height 26
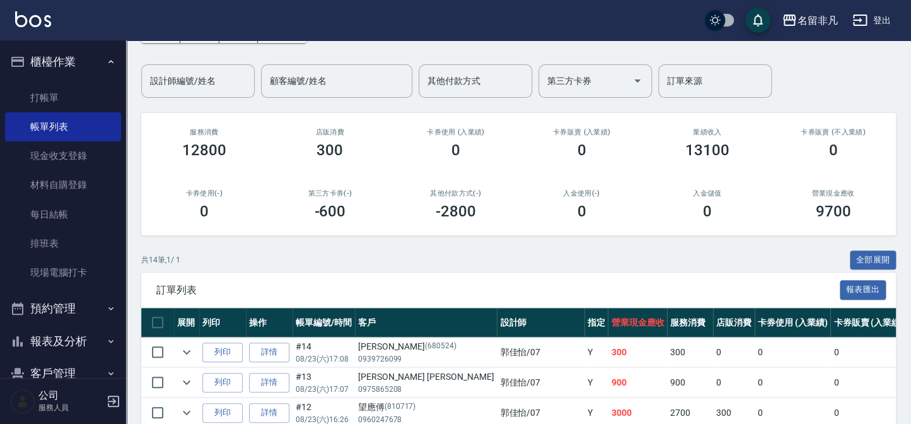
scroll to position [114, 0]
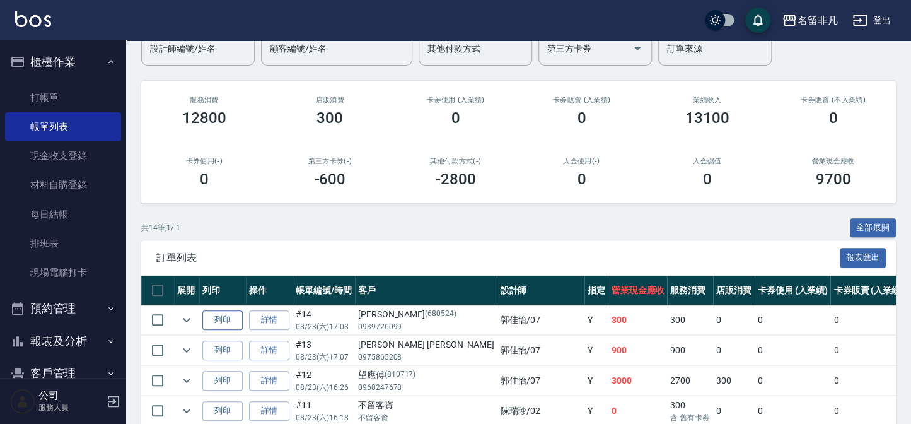
click at [223, 321] on button "列印" at bounding box center [222, 320] width 40 height 20
click at [34, 66] on button "櫃檯作業" at bounding box center [63, 61] width 116 height 33
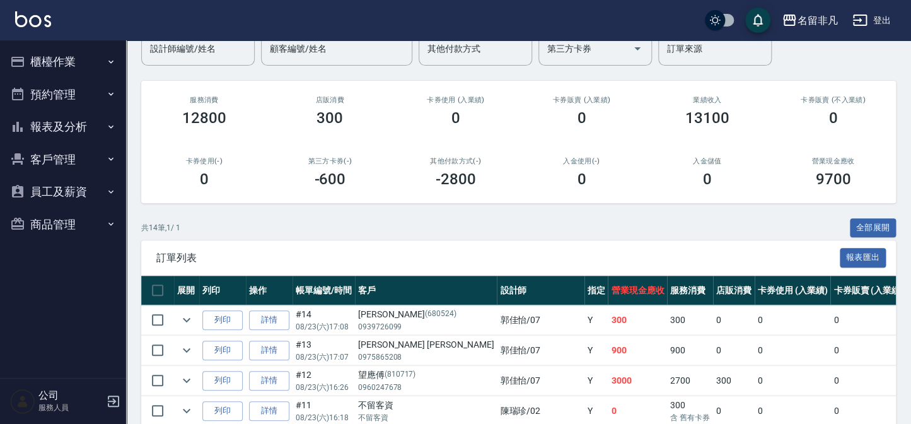
click at [66, 123] on button "報表及分析" at bounding box center [63, 126] width 116 height 33
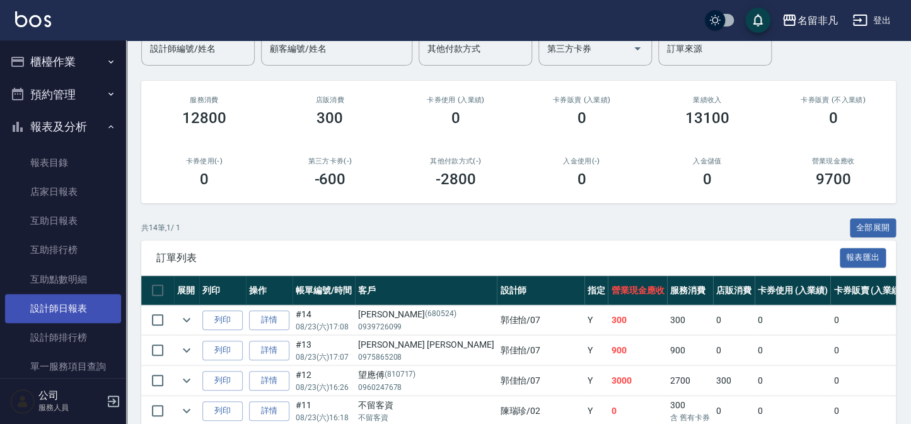
click at [84, 314] on link "設計師日報表" at bounding box center [63, 308] width 116 height 29
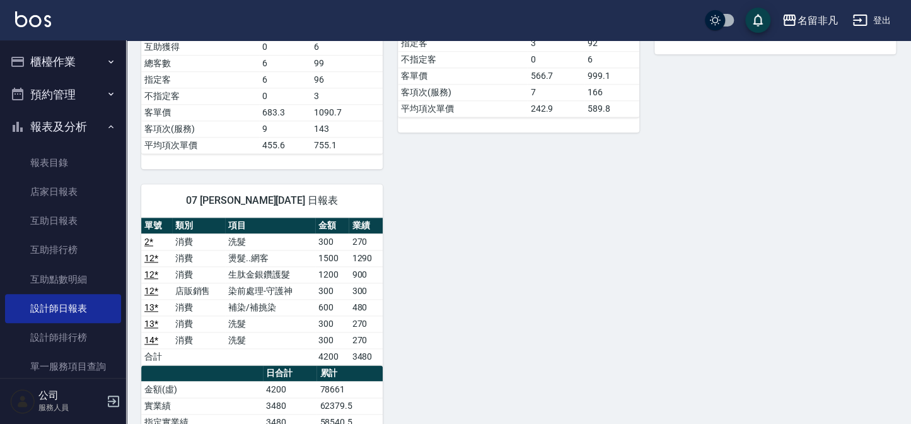
scroll to position [573, 0]
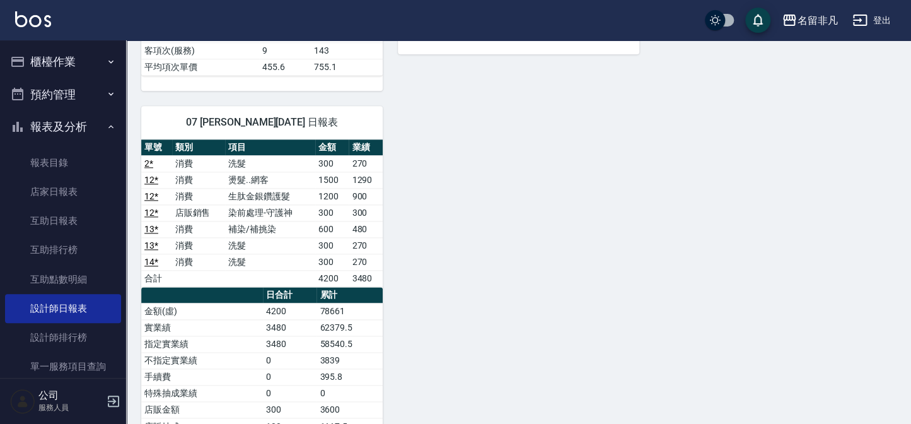
click at [81, 130] on button "報表及分析" at bounding box center [63, 126] width 116 height 33
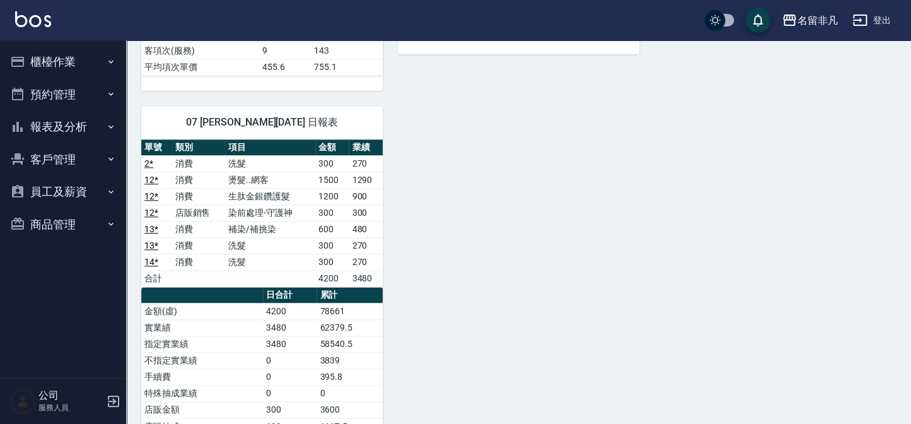
click at [95, 66] on button "櫃檯作業" at bounding box center [63, 61] width 116 height 33
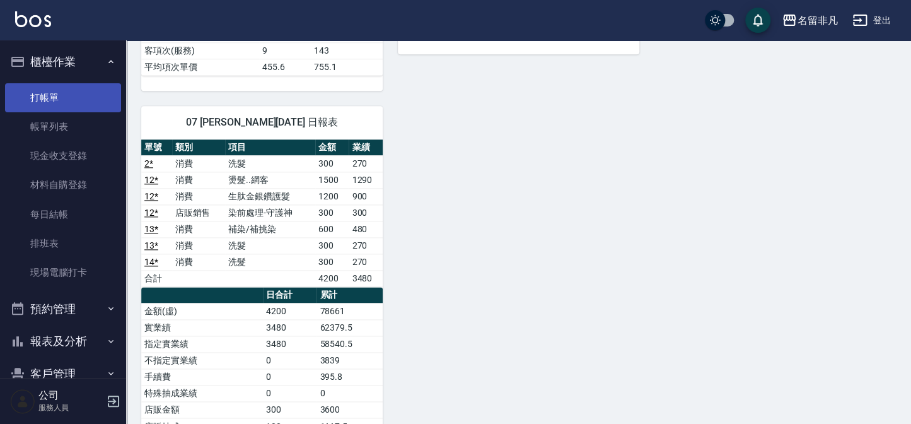
click at [107, 88] on link "打帳單" at bounding box center [63, 97] width 116 height 29
